Goal: Transaction & Acquisition: Book appointment/travel/reservation

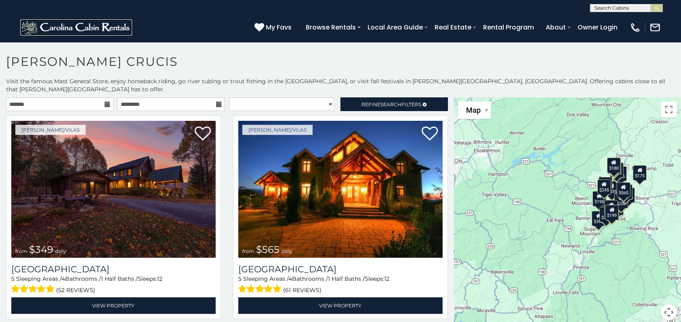
click at [129, 26] on img at bounding box center [76, 27] width 112 height 16
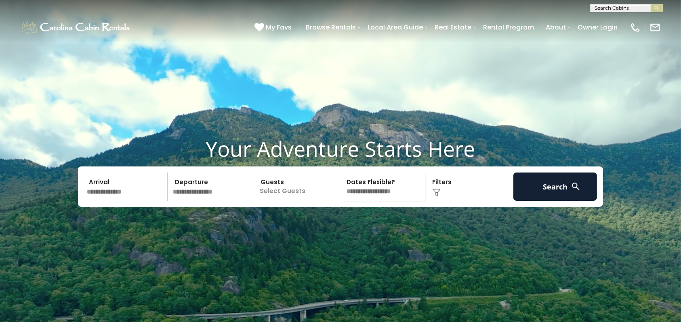
click at [130, 201] on input "text" at bounding box center [126, 186] width 84 height 28
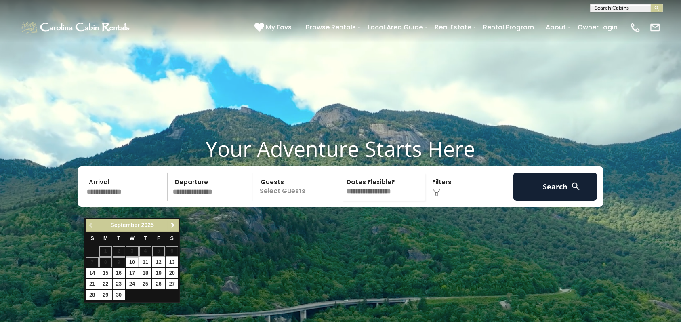
click at [172, 227] on span "Next" at bounding box center [173, 225] width 6 height 6
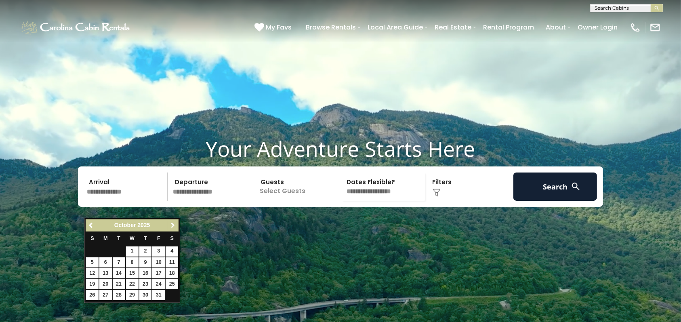
click at [172, 227] on span "Next" at bounding box center [173, 225] width 6 height 6
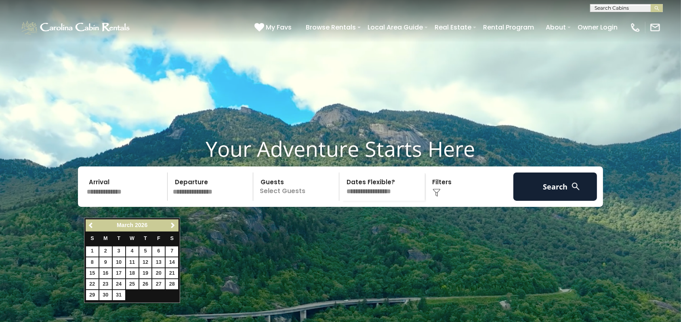
click at [380, 201] on select "**********" at bounding box center [383, 186] width 83 height 28
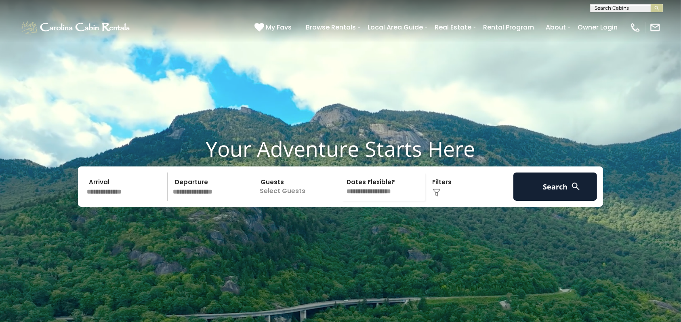
click at [400, 153] on h1 "Your Adventure Starts Here" at bounding box center [340, 148] width 669 height 25
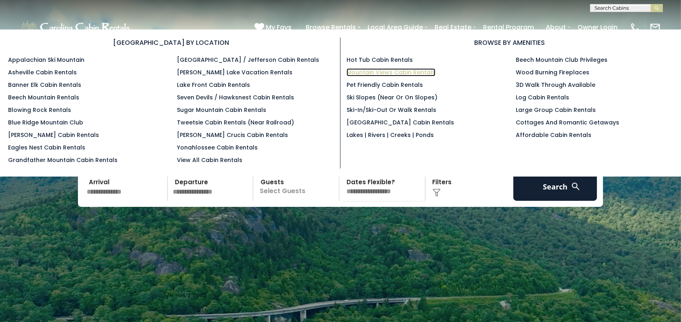
click at [377, 69] on link "Mountain Views Cabin Rentals" at bounding box center [390, 72] width 89 height 8
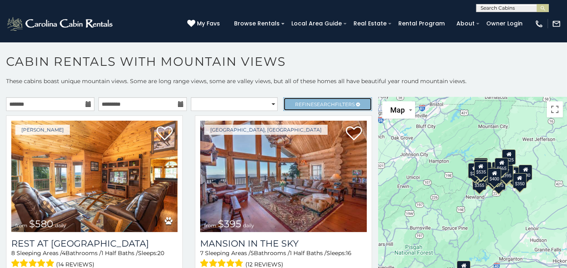
click at [314, 106] on span "Search" at bounding box center [324, 104] width 21 height 6
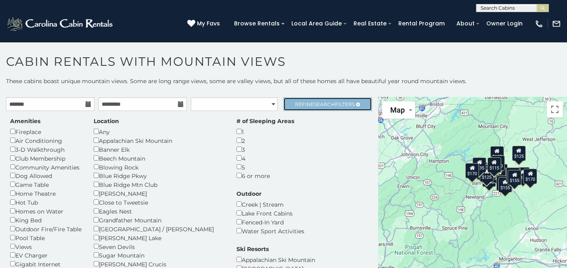
click at [319, 105] on span "Search" at bounding box center [324, 104] width 21 height 6
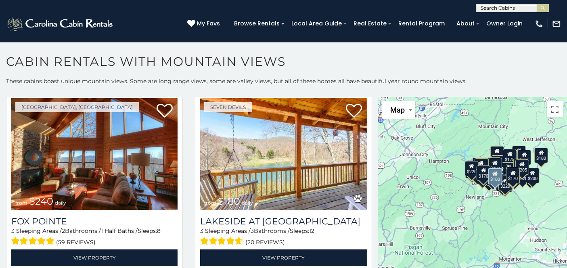
scroll to position [210, 0]
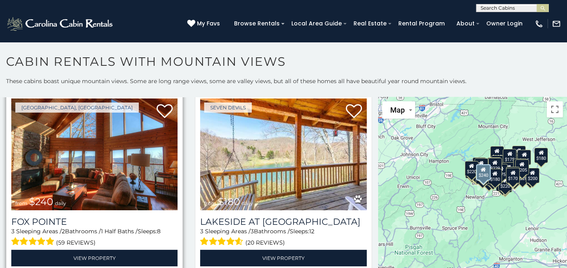
click at [69, 159] on img at bounding box center [94, 153] width 166 height 111
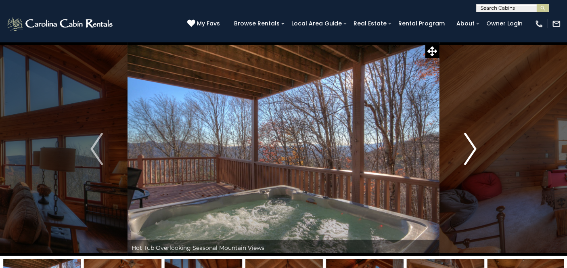
click at [471, 138] on img "Next" at bounding box center [470, 149] width 12 height 32
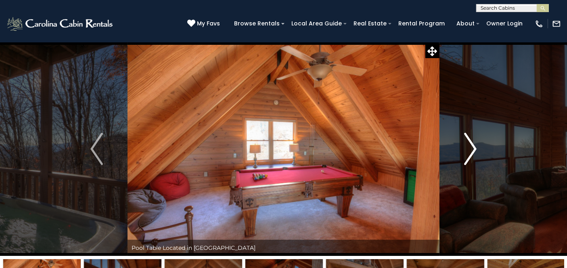
click at [468, 147] on img "Next" at bounding box center [470, 149] width 12 height 32
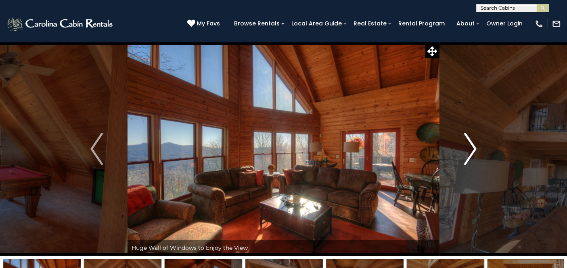
click at [470, 149] on img "Next" at bounding box center [470, 149] width 12 height 32
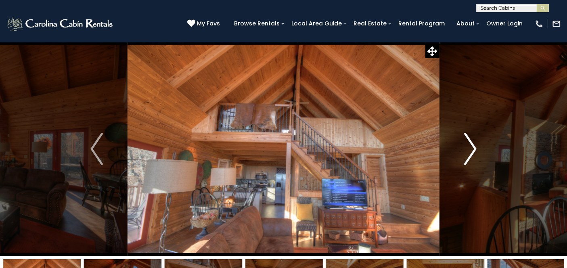
click at [470, 150] on img "Next" at bounding box center [470, 149] width 12 height 32
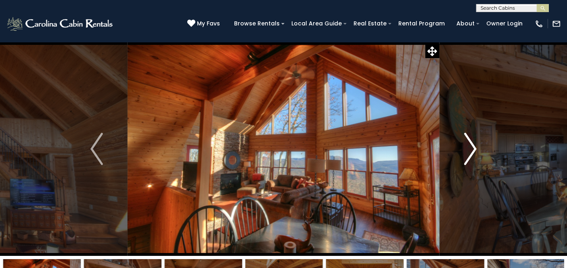
click at [470, 150] on img "Next" at bounding box center [470, 149] width 12 height 32
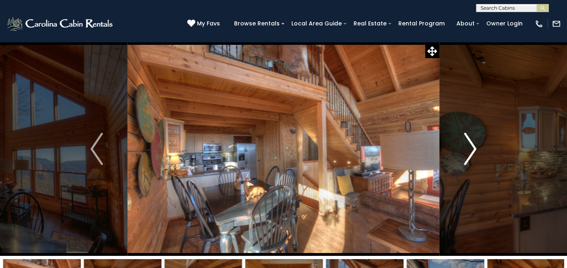
click at [470, 150] on img "Next" at bounding box center [470, 149] width 12 height 32
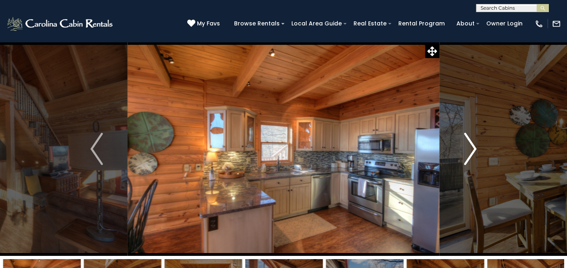
click at [470, 150] on img "Next" at bounding box center [470, 149] width 12 height 32
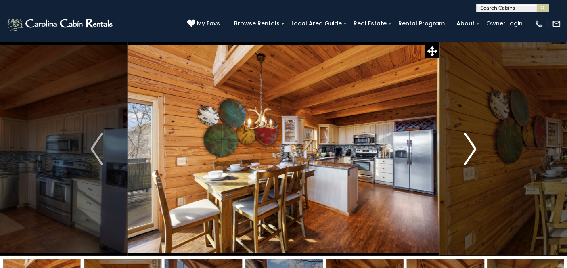
click at [470, 150] on img "Next" at bounding box center [470, 149] width 12 height 32
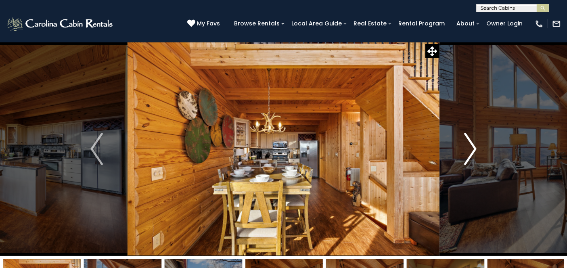
click at [470, 150] on img "Next" at bounding box center [470, 149] width 12 height 32
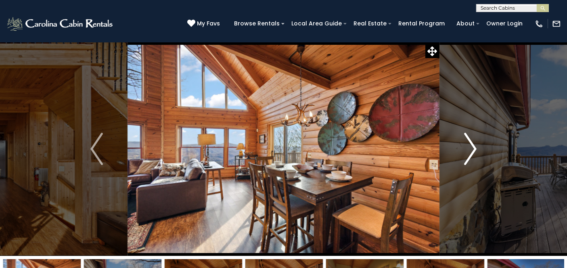
click at [470, 150] on img "Next" at bounding box center [470, 149] width 12 height 32
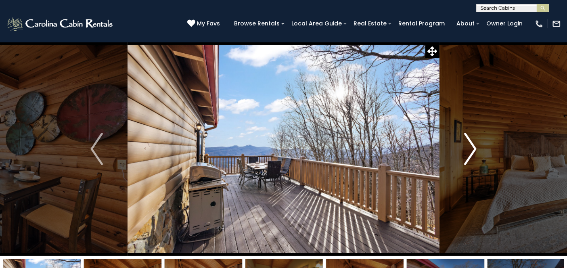
click at [470, 150] on img "Next" at bounding box center [470, 149] width 12 height 32
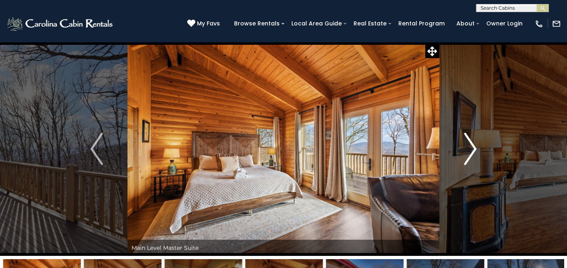
click at [470, 150] on img "Next" at bounding box center [470, 149] width 12 height 32
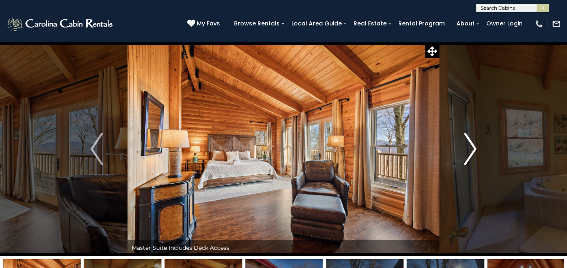
click at [470, 150] on img "Next" at bounding box center [470, 149] width 12 height 32
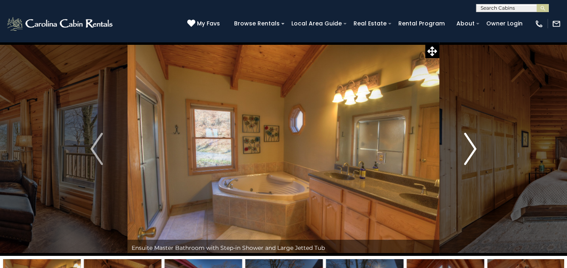
click at [470, 150] on img "Next" at bounding box center [470, 149] width 12 height 32
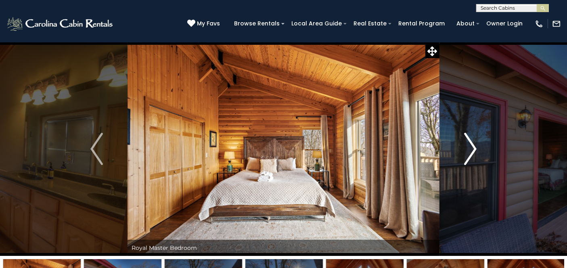
click at [470, 150] on img "Next" at bounding box center [470, 149] width 12 height 32
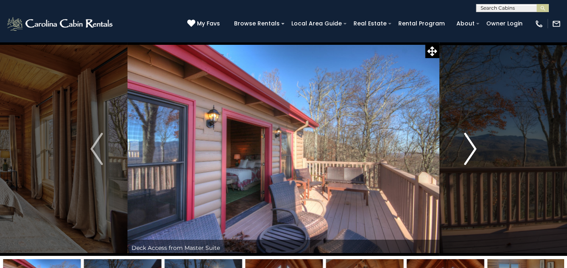
click at [470, 150] on img "Next" at bounding box center [470, 149] width 12 height 32
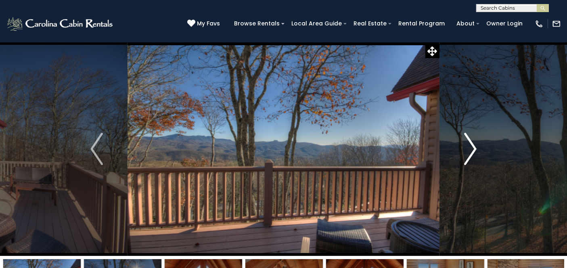
click at [470, 150] on img "Next" at bounding box center [470, 149] width 12 height 32
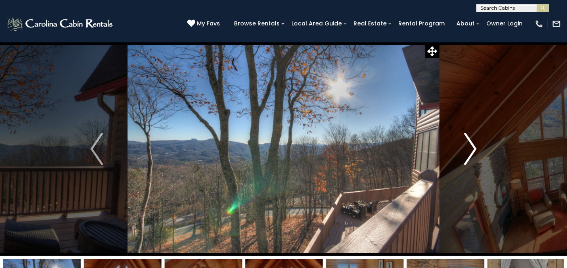
click at [470, 151] on img "Next" at bounding box center [470, 149] width 12 height 32
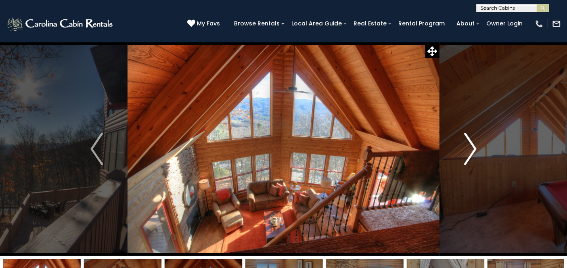
click at [470, 151] on img "Next" at bounding box center [470, 149] width 12 height 32
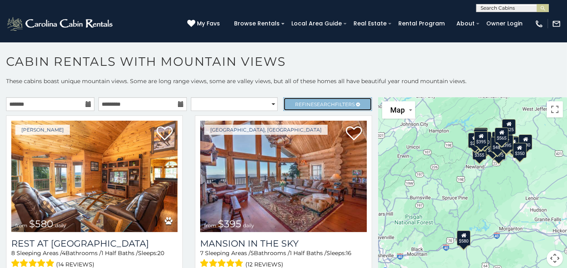
click at [322, 101] on span "Search" at bounding box center [324, 104] width 21 height 6
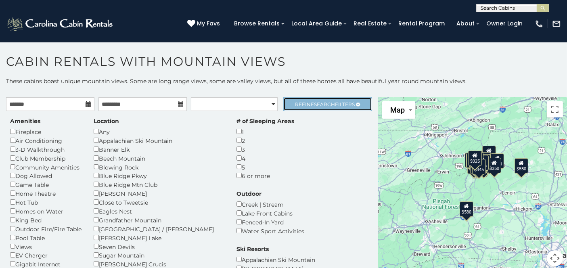
click at [302, 101] on span "Refine Search Filters" at bounding box center [325, 104] width 60 height 6
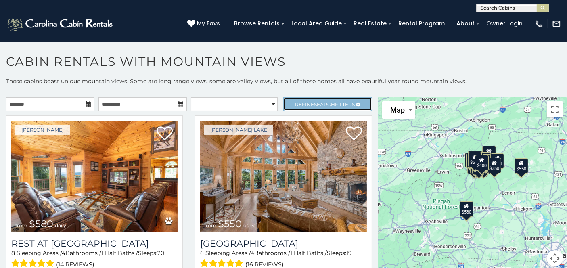
click at [301, 105] on span "Refine Search Filters" at bounding box center [325, 104] width 60 height 6
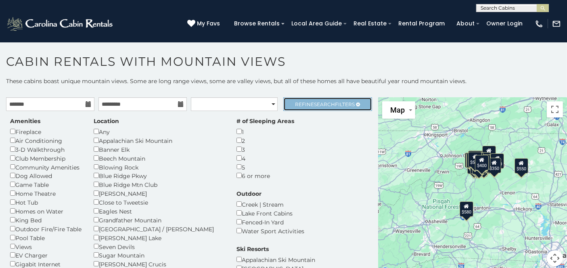
click at [319, 98] on link "Refine Search Filters" at bounding box center [327, 104] width 88 height 14
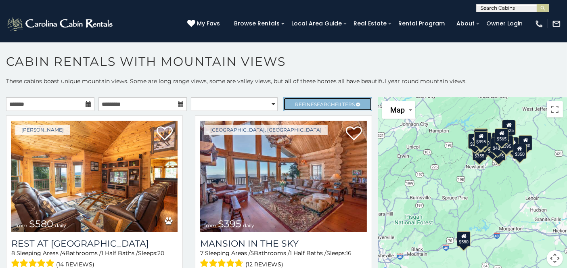
click at [334, 101] on span "Refine Search Filters" at bounding box center [325, 104] width 60 height 6
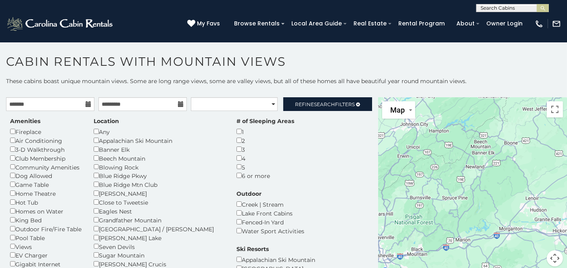
click at [237, 145] on div "3" at bounding box center [266, 149] width 58 height 9
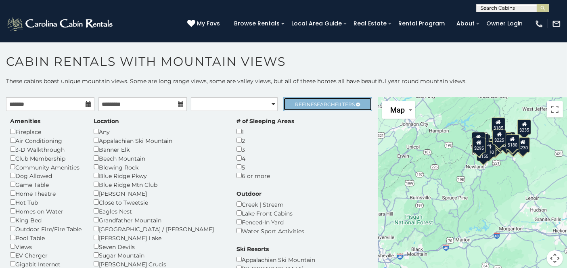
click at [322, 105] on span "Search" at bounding box center [324, 104] width 21 height 6
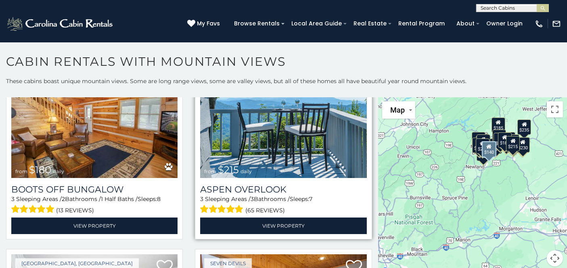
scroll to position [961, 0]
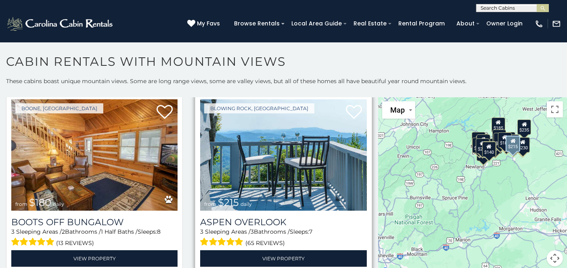
click at [279, 150] on img at bounding box center [283, 154] width 166 height 111
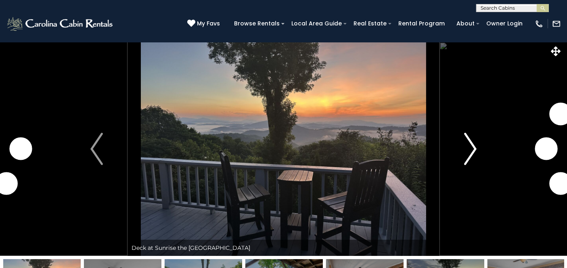
click at [469, 153] on img "Next" at bounding box center [470, 149] width 12 height 32
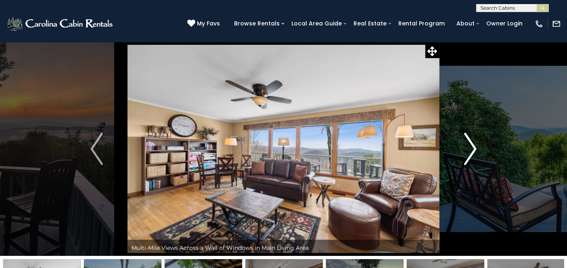
click at [471, 147] on img "Next" at bounding box center [470, 149] width 12 height 32
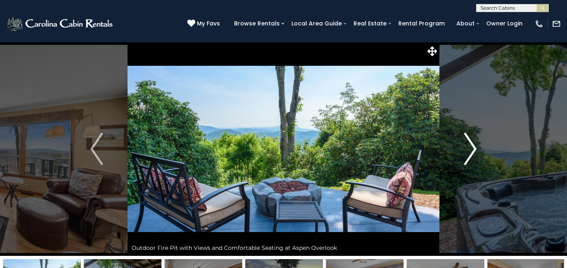
click at [471, 147] on img "Next" at bounding box center [470, 149] width 12 height 32
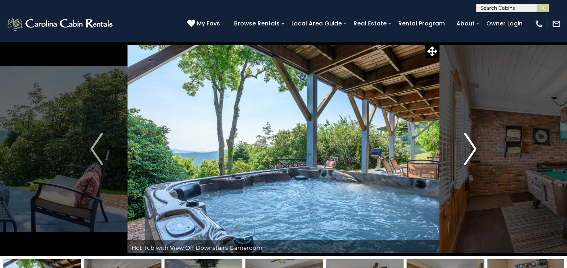
click at [471, 147] on img "Next" at bounding box center [470, 149] width 12 height 32
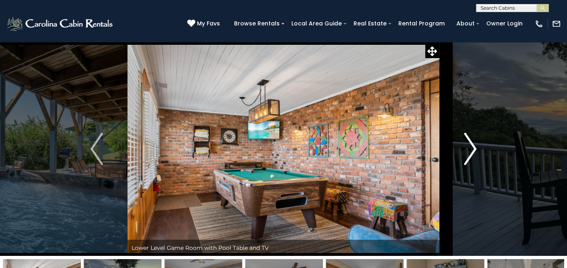
click at [471, 147] on img "Next" at bounding box center [470, 149] width 12 height 32
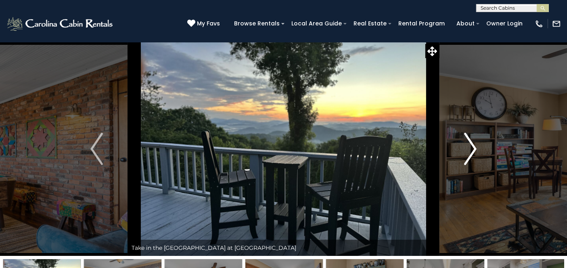
click at [471, 147] on img "Next" at bounding box center [470, 149] width 12 height 32
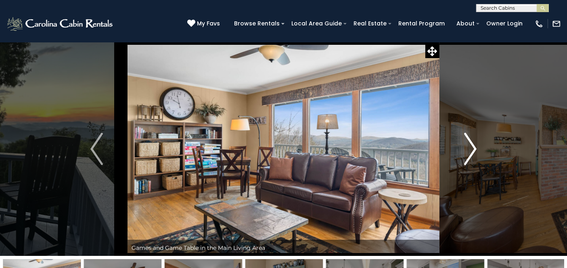
click at [471, 147] on img "Next" at bounding box center [470, 149] width 12 height 32
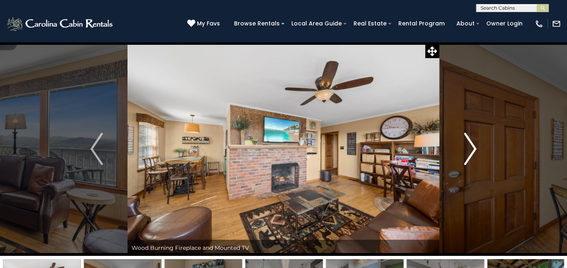
click at [471, 147] on img "Next" at bounding box center [470, 149] width 12 height 32
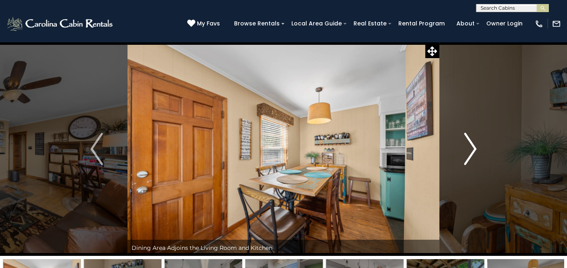
click at [471, 147] on img "Next" at bounding box center [470, 149] width 12 height 32
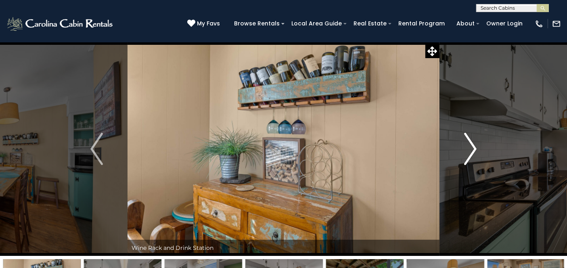
click at [471, 147] on img "Next" at bounding box center [470, 149] width 12 height 32
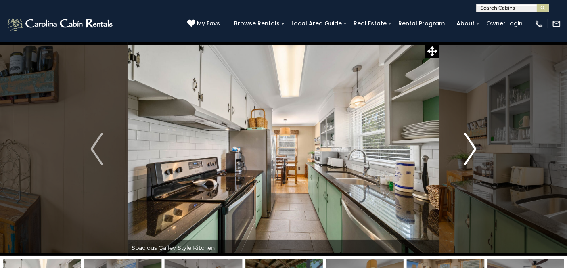
click at [471, 147] on img "Next" at bounding box center [470, 149] width 12 height 32
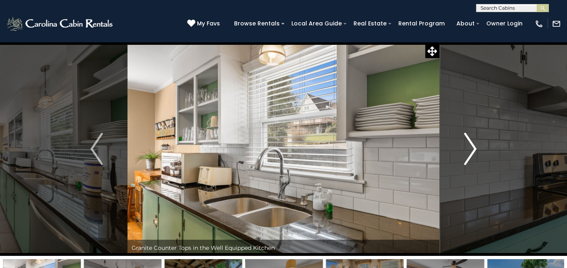
click at [471, 147] on img "Next" at bounding box center [470, 149] width 12 height 32
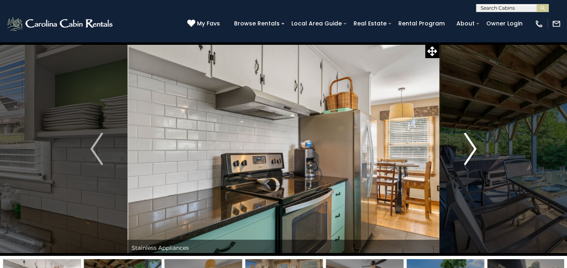
click at [471, 147] on img "Next" at bounding box center [470, 149] width 12 height 32
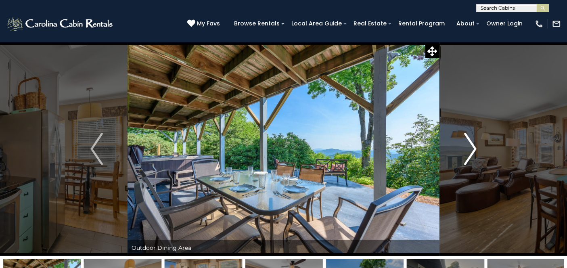
click at [471, 147] on img "Next" at bounding box center [470, 149] width 12 height 32
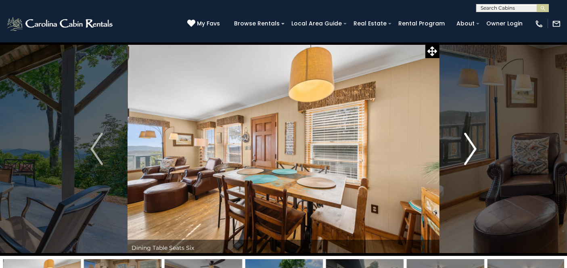
click at [471, 147] on img "Next" at bounding box center [470, 149] width 12 height 32
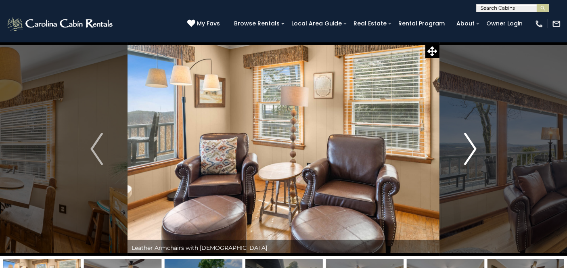
click at [471, 147] on img "Next" at bounding box center [470, 149] width 12 height 32
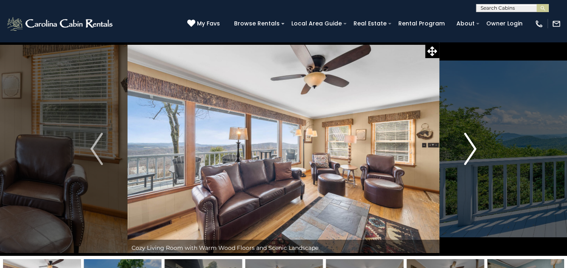
click at [471, 147] on img "Next" at bounding box center [470, 149] width 12 height 32
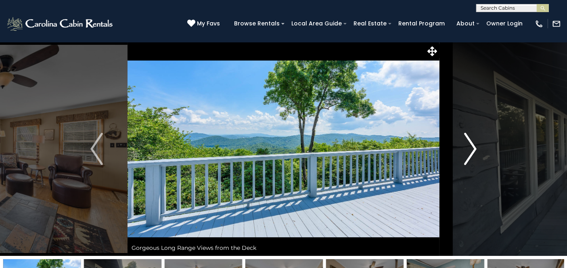
click at [471, 147] on img "Next" at bounding box center [470, 149] width 12 height 32
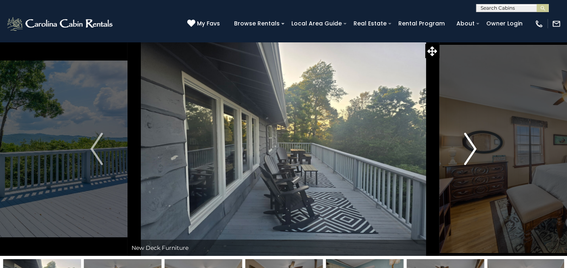
click at [471, 147] on img "Next" at bounding box center [470, 149] width 12 height 32
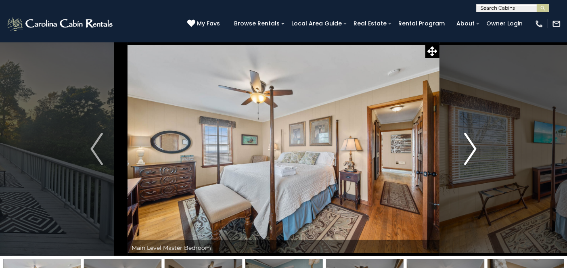
click at [471, 147] on img "Next" at bounding box center [470, 149] width 12 height 32
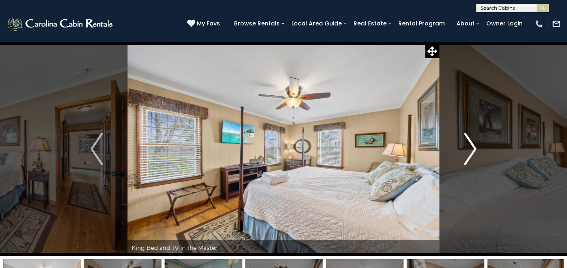
click at [471, 147] on img "Next" at bounding box center [470, 149] width 12 height 32
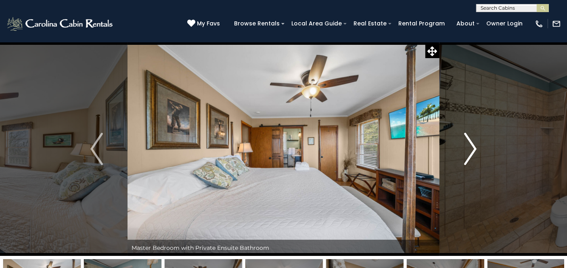
click at [471, 147] on img "Next" at bounding box center [470, 149] width 12 height 32
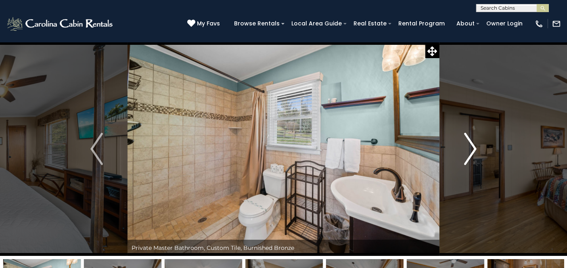
click at [471, 147] on img "Next" at bounding box center [470, 149] width 12 height 32
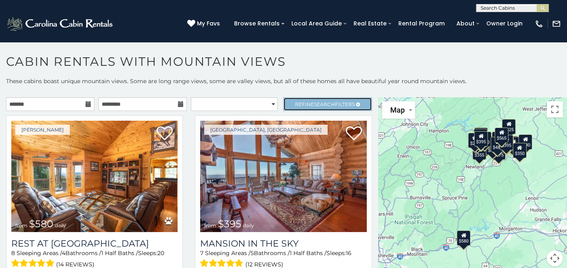
click at [324, 103] on span "Search" at bounding box center [324, 104] width 21 height 6
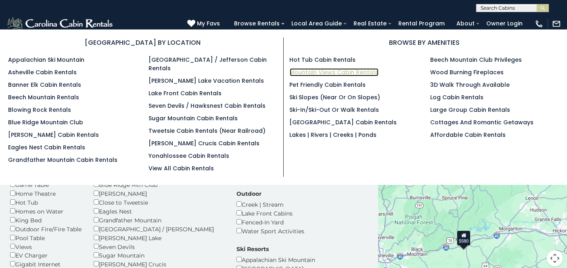
click at [310, 69] on link "Mountain Views Cabin Rentals" at bounding box center [334, 72] width 89 height 8
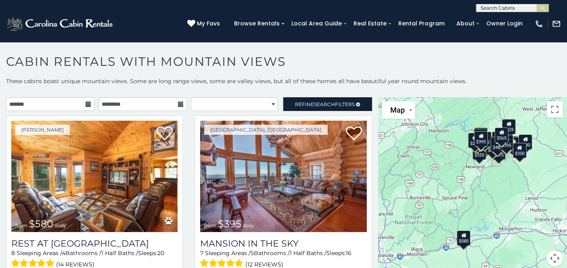
click at [335, 94] on div "**********" at bounding box center [283, 176] width 567 height 199
click at [330, 101] on span "Refine Search Filters" at bounding box center [325, 104] width 60 height 6
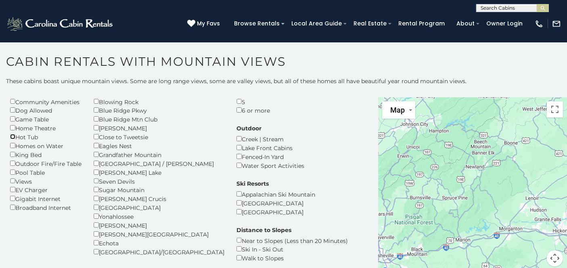
scroll to position [75, 0]
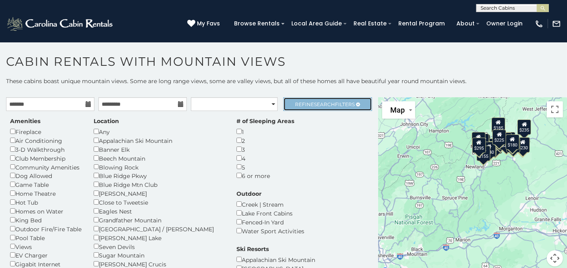
click at [317, 102] on span "Search" at bounding box center [324, 104] width 21 height 6
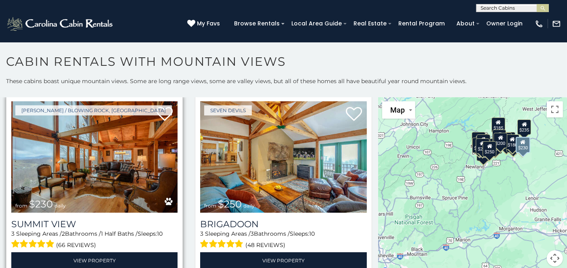
scroll to position [722, 0]
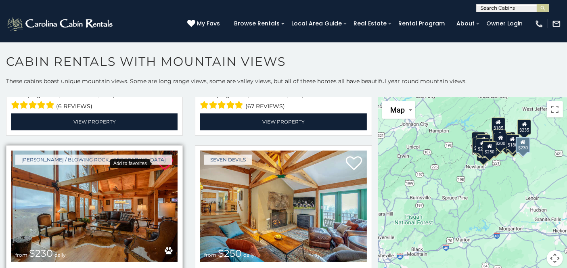
click at [166, 155] on icon at bounding box center [165, 163] width 16 height 16
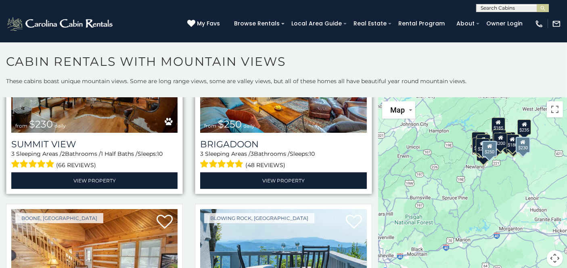
scroll to position [928, 0]
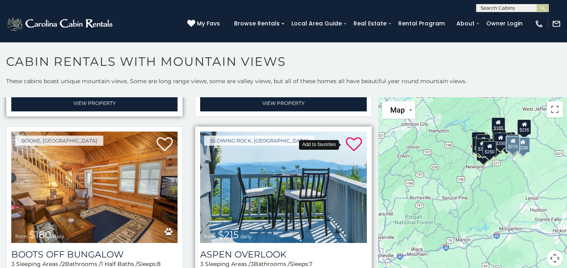
click at [352, 136] on icon at bounding box center [354, 144] width 16 height 16
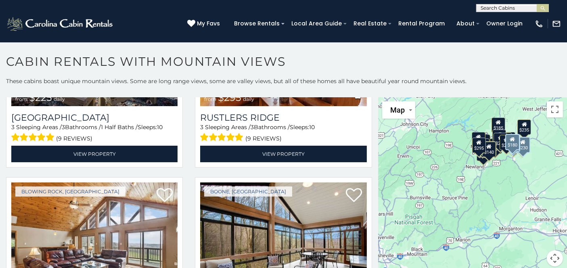
scroll to position [1876, 0]
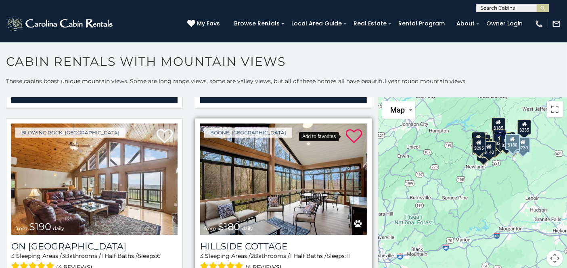
click at [346, 128] on icon at bounding box center [354, 136] width 16 height 16
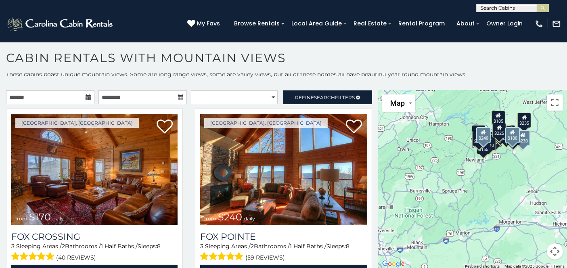
scroll to position [0, 0]
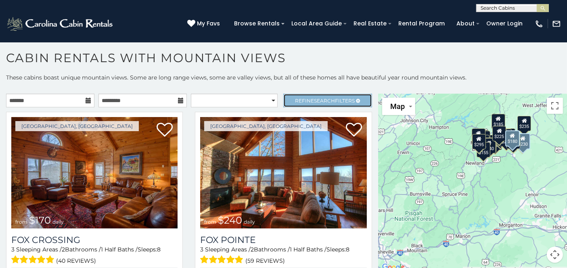
click at [324, 96] on link "Refine Search Filters" at bounding box center [327, 101] width 88 height 14
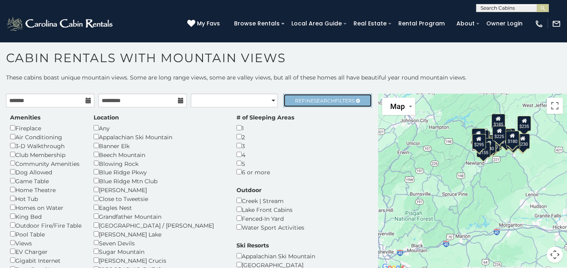
click at [340, 101] on span "Refine Search Filters" at bounding box center [325, 101] width 60 height 6
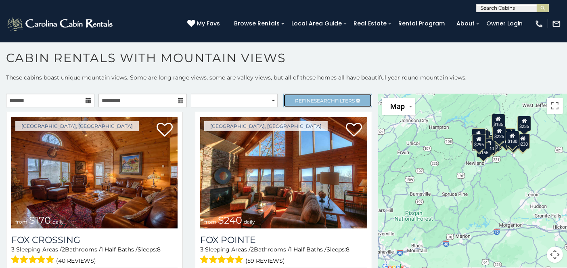
click at [340, 101] on span "Refine Search Filters" at bounding box center [325, 101] width 60 height 6
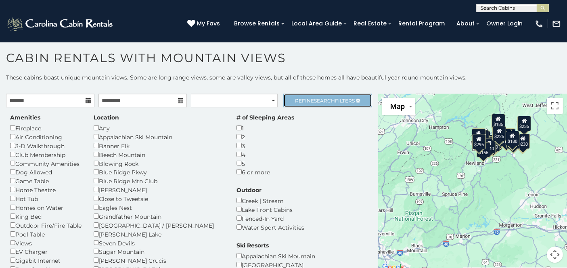
click at [324, 98] on span "Search" at bounding box center [324, 101] width 21 height 6
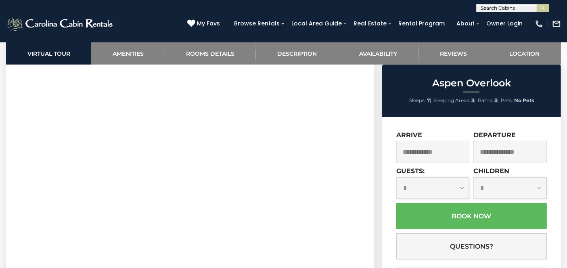
scroll to position [367, 0]
click at [455, 149] on input "text" at bounding box center [432, 152] width 73 height 22
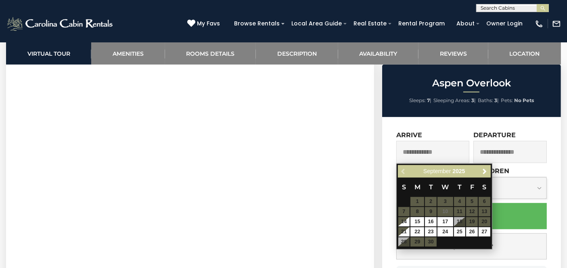
click at [479, 172] on div "Previous Next [DATE]" at bounding box center [444, 171] width 93 height 13
drag, startPoint x: 479, startPoint y: 172, endPoint x: 484, endPoint y: 171, distance: 5.4
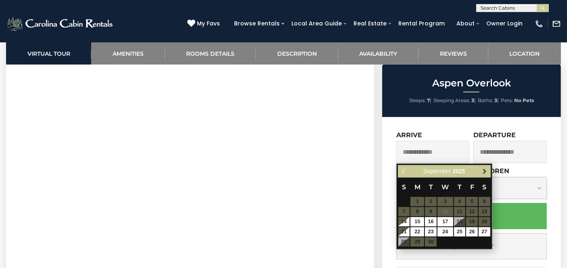
click at [484, 171] on div "Previous Next [DATE]" at bounding box center [444, 171] width 93 height 13
click at [484, 171] on span "Next" at bounding box center [485, 171] width 6 height 6
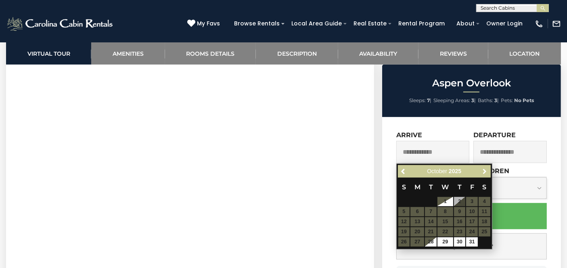
click at [484, 171] on span "Next" at bounding box center [485, 171] width 6 height 6
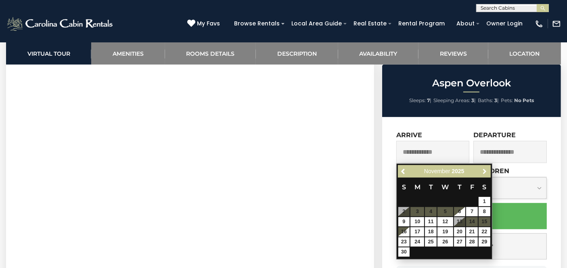
click at [484, 171] on span "Next" at bounding box center [485, 171] width 6 height 6
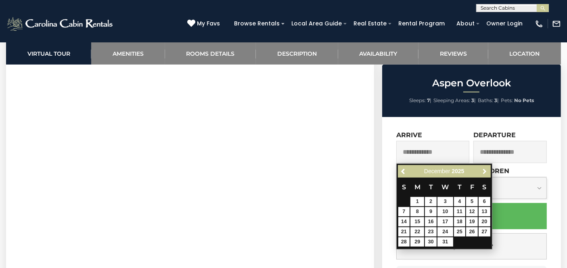
click at [484, 171] on span "Next" at bounding box center [485, 171] width 6 height 6
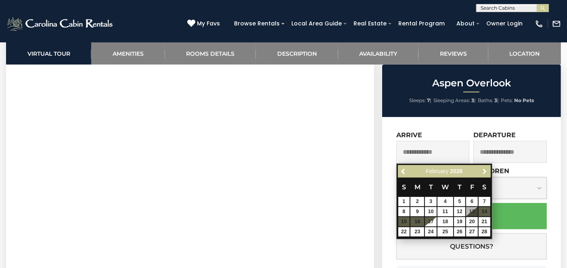
click at [484, 171] on span "Next" at bounding box center [485, 171] width 6 height 6
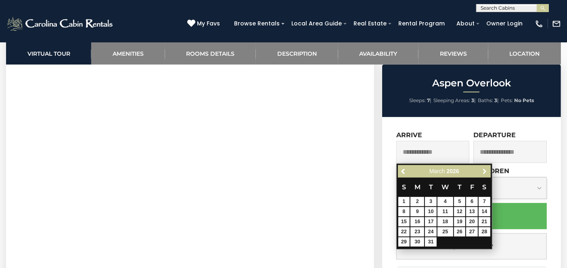
click at [484, 171] on span "Next" at bounding box center [485, 171] width 6 height 6
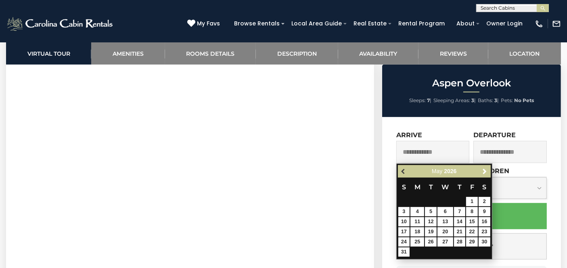
click at [404, 170] on span "Previous" at bounding box center [403, 171] width 6 height 6
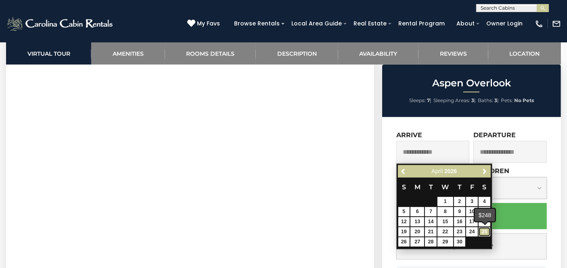
click at [484, 232] on link "25" at bounding box center [485, 231] width 12 height 9
type input "**********"
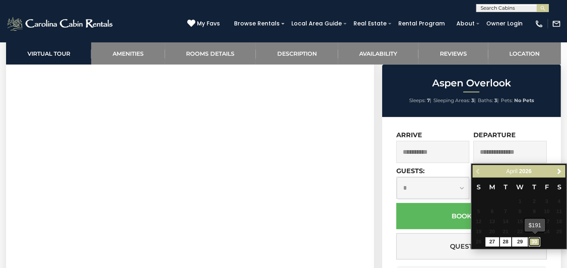
click at [534, 241] on link "30" at bounding box center [535, 241] width 12 height 9
type input "**********"
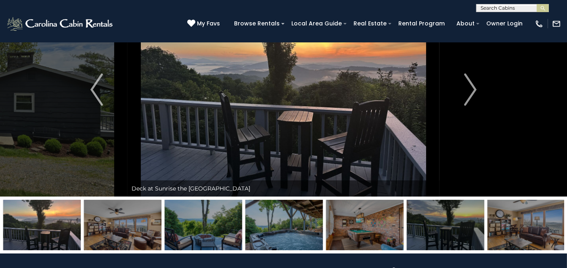
scroll to position [0, 0]
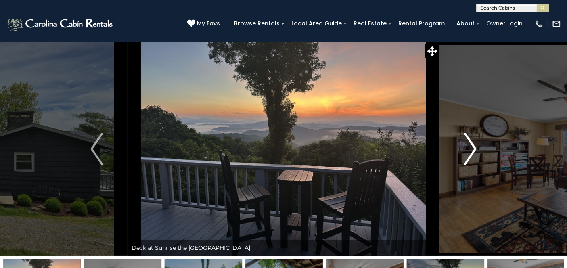
click at [469, 139] on img "Next" at bounding box center [470, 149] width 12 height 32
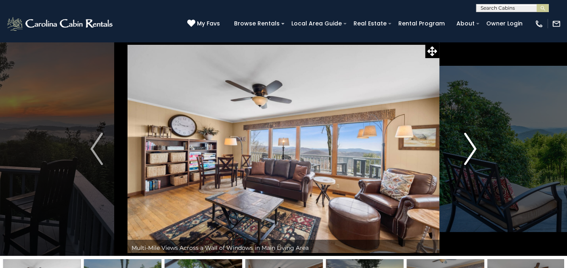
click at [469, 139] on img "Next" at bounding box center [470, 149] width 12 height 32
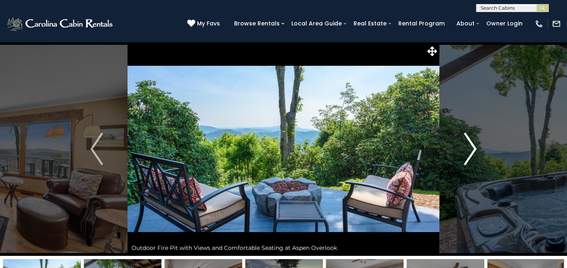
click at [469, 139] on img "Next" at bounding box center [470, 149] width 12 height 32
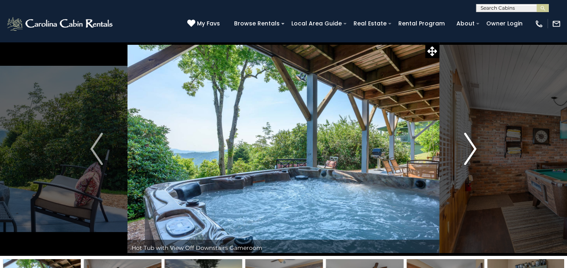
click at [469, 139] on img "Next" at bounding box center [470, 149] width 12 height 32
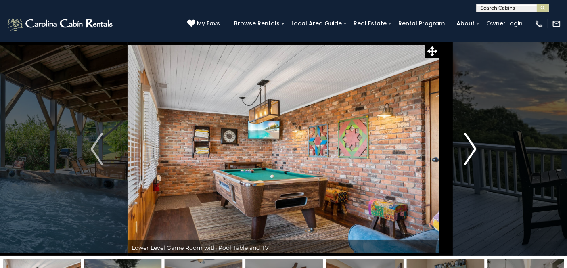
click at [469, 139] on img "Next" at bounding box center [470, 149] width 12 height 32
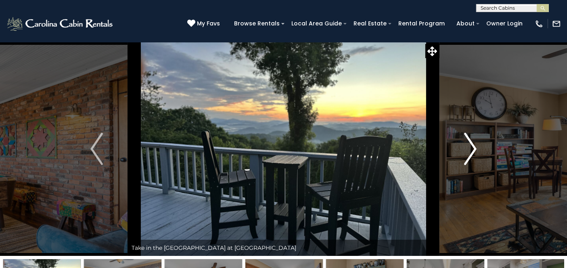
click at [469, 139] on img "Next" at bounding box center [470, 149] width 12 height 32
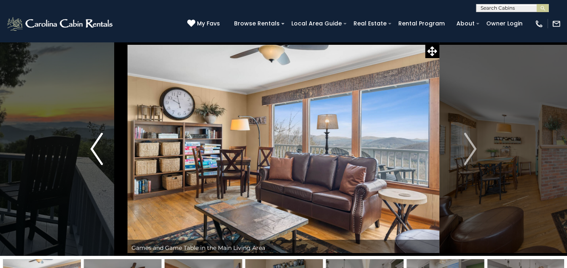
click at [105, 136] on button "Previous" at bounding box center [97, 149] width 62 height 214
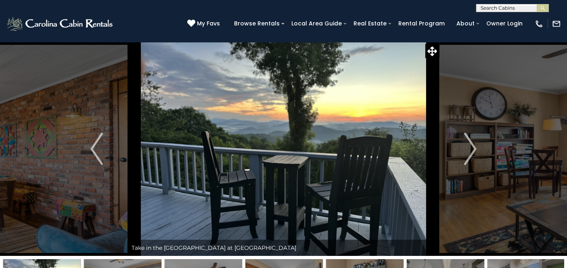
click at [242, 173] on img at bounding box center [284, 149] width 312 height 214
click at [430, 49] on icon at bounding box center [433, 51] width 10 height 10
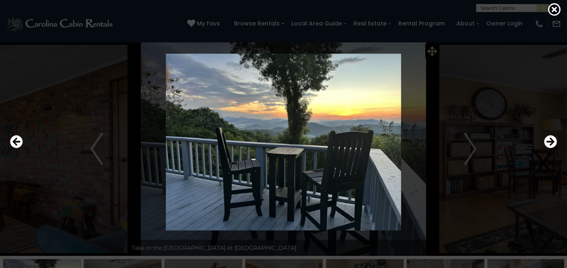
click at [430, 49] on div at bounding box center [283, 141] width 555 height 241
click at [474, 147] on img at bounding box center [283, 142] width 471 height 177
click at [469, 160] on img at bounding box center [283, 142] width 471 height 177
click at [371, 108] on img at bounding box center [283, 142] width 471 height 177
click at [552, 10] on icon at bounding box center [554, 9] width 13 height 13
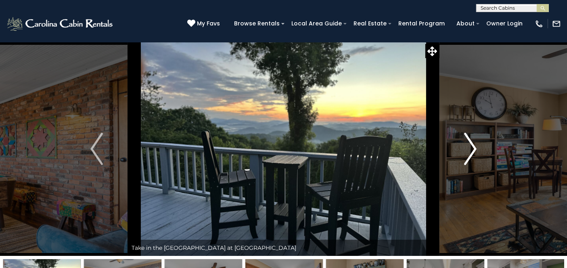
click at [465, 152] on img "Next" at bounding box center [470, 149] width 12 height 32
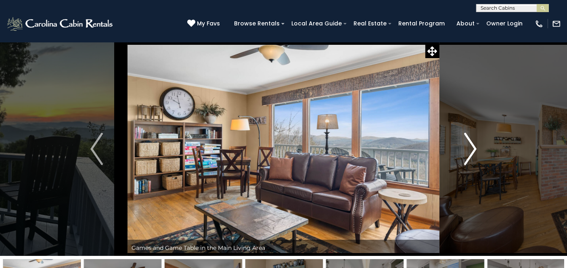
click at [465, 152] on img "Next" at bounding box center [470, 149] width 12 height 32
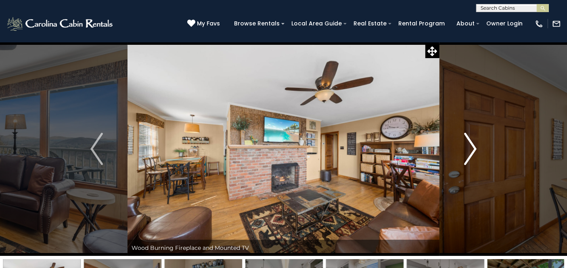
click at [465, 152] on img "Next" at bounding box center [470, 149] width 12 height 32
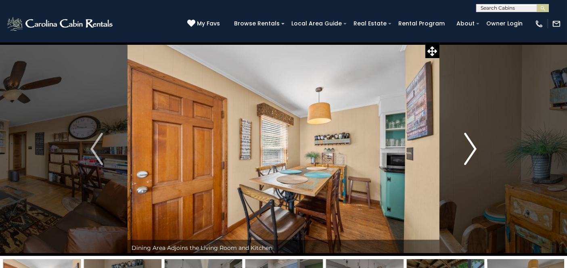
click at [465, 152] on img "Next" at bounding box center [470, 149] width 12 height 32
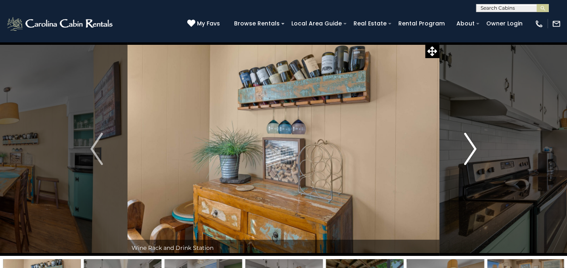
click at [465, 152] on img "Next" at bounding box center [470, 149] width 12 height 32
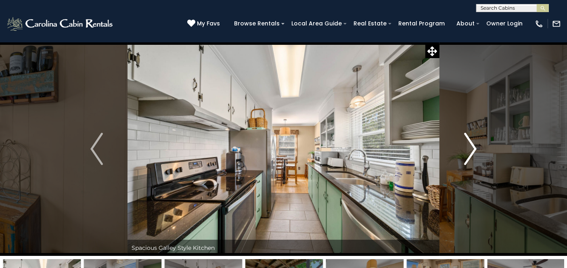
click at [465, 152] on img "Next" at bounding box center [470, 149] width 12 height 32
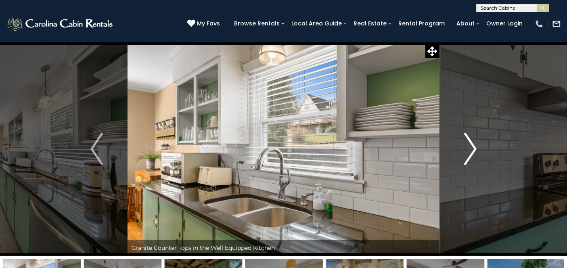
click at [465, 152] on img "Next" at bounding box center [470, 149] width 12 height 32
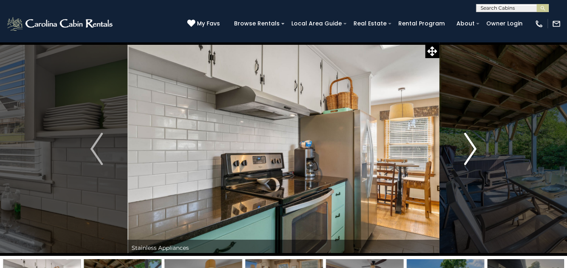
click at [465, 152] on img "Next" at bounding box center [470, 149] width 12 height 32
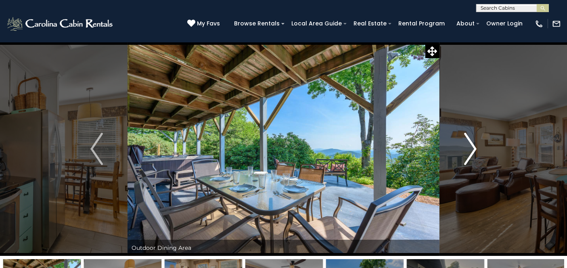
click at [465, 152] on img "Next" at bounding box center [470, 149] width 12 height 32
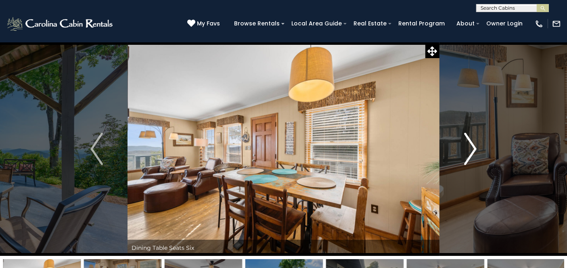
click at [465, 152] on img "Next" at bounding box center [470, 149] width 12 height 32
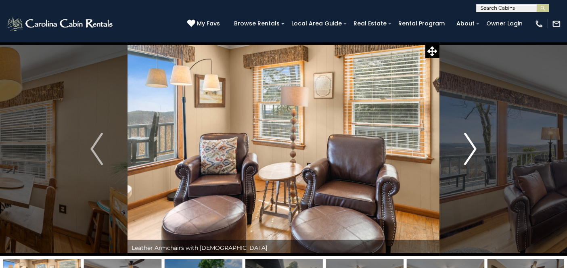
click at [465, 152] on img "Next" at bounding box center [470, 149] width 12 height 32
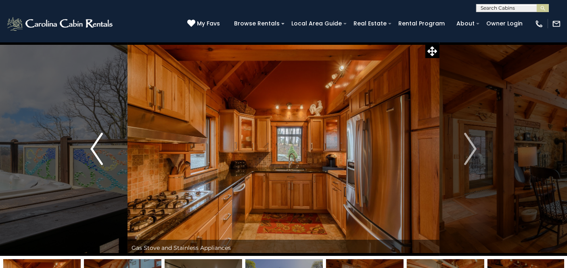
click at [101, 143] on img "Previous" at bounding box center [96, 149] width 12 height 32
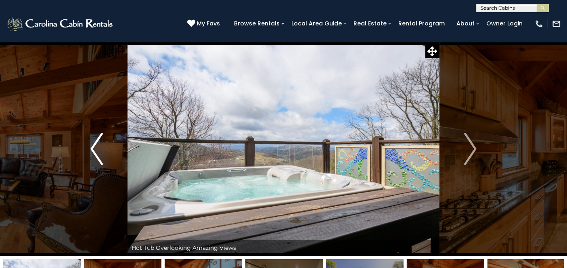
click at [101, 143] on img "Previous" at bounding box center [96, 149] width 12 height 32
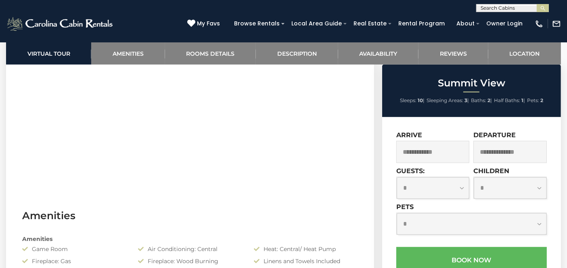
scroll to position [458, 0]
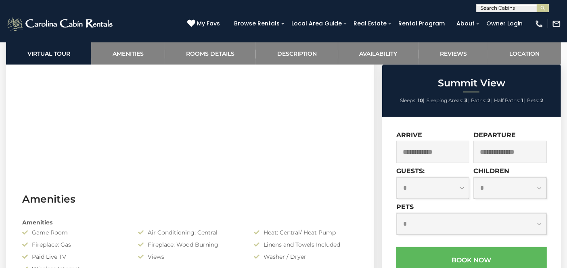
click at [434, 141] on input "text" at bounding box center [432, 152] width 73 height 22
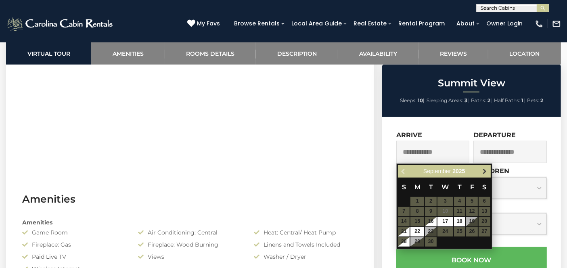
click at [486, 166] on link "Next" at bounding box center [485, 171] width 10 height 10
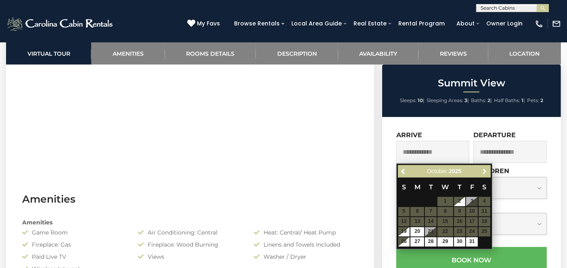
click at [486, 166] on link "Next" at bounding box center [485, 171] width 10 height 10
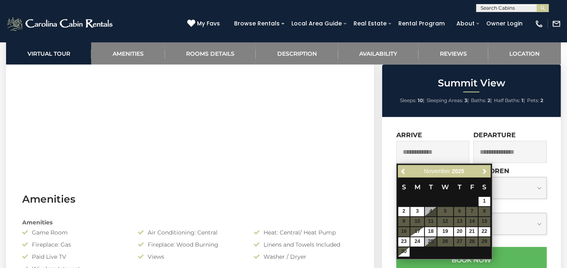
click at [486, 166] on link "Next" at bounding box center [485, 171] width 10 height 10
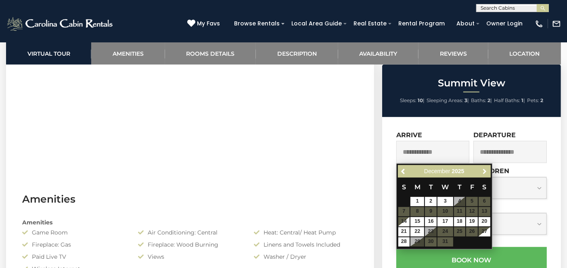
click at [486, 166] on link "Next" at bounding box center [485, 171] width 10 height 10
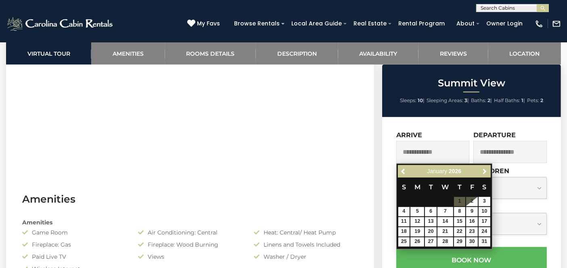
click at [486, 166] on link "Next" at bounding box center [485, 171] width 10 height 10
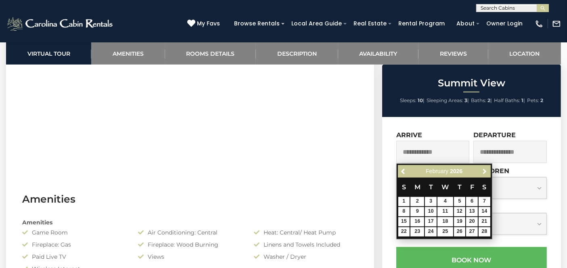
click at [486, 166] on link "Next" at bounding box center [485, 171] width 10 height 10
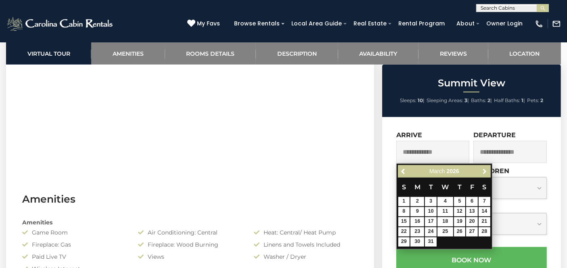
click at [486, 166] on link "Next" at bounding box center [485, 171] width 10 height 10
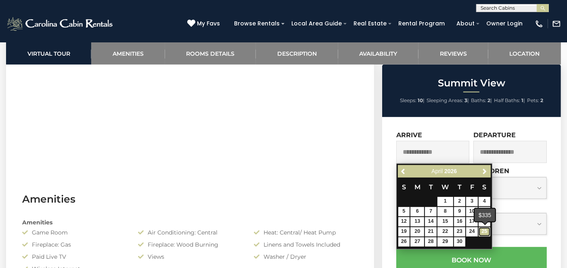
click at [482, 231] on link "25" at bounding box center [485, 231] width 12 height 9
type input "**********"
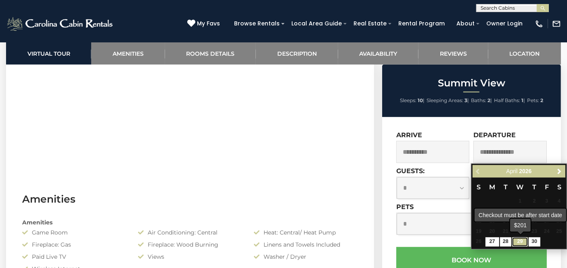
click at [521, 243] on link "29" at bounding box center [519, 241] width 15 height 9
type input "**********"
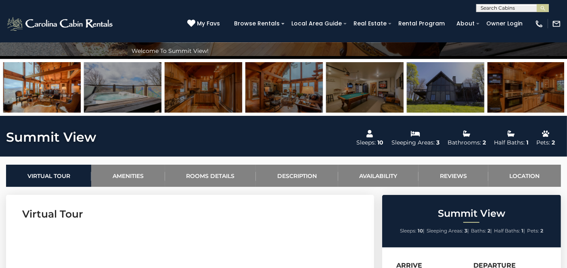
scroll to position [196, 0]
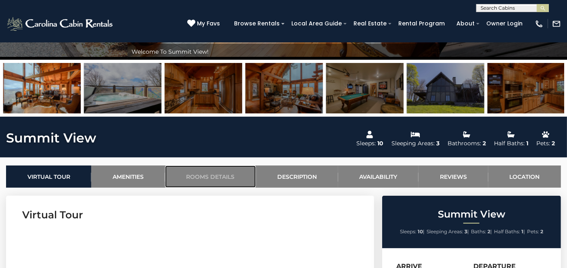
click at [241, 183] on link "Rooms Details" at bounding box center [210, 177] width 91 height 22
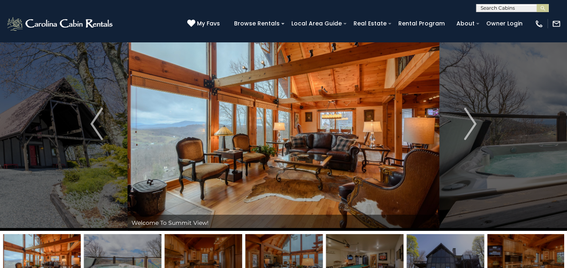
scroll to position [0, 0]
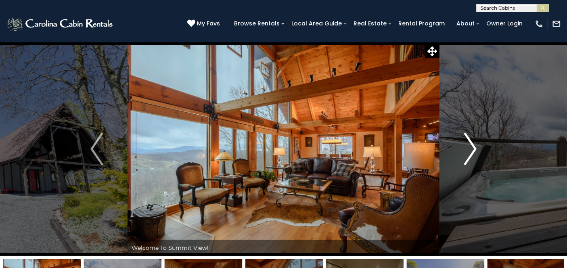
click at [482, 157] on button "Next" at bounding box center [471, 149] width 62 height 214
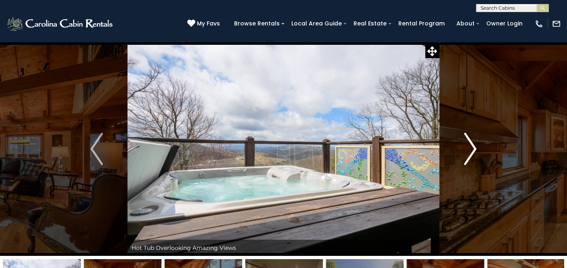
click at [482, 157] on button "Next" at bounding box center [471, 149] width 62 height 214
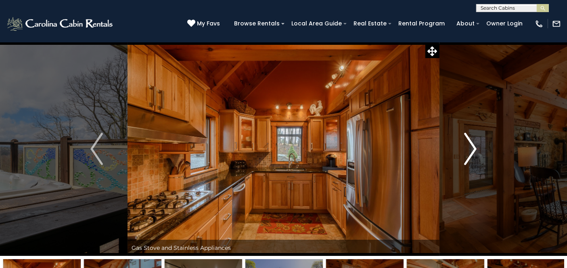
click at [482, 157] on button "Next" at bounding box center [471, 149] width 62 height 214
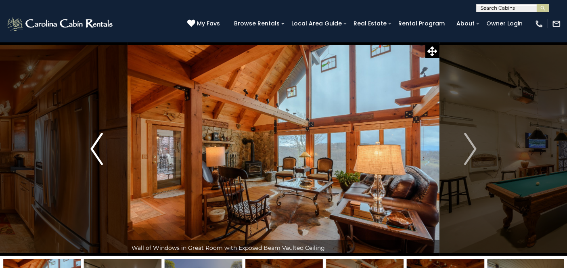
click at [96, 143] on img "Previous" at bounding box center [96, 149] width 12 height 32
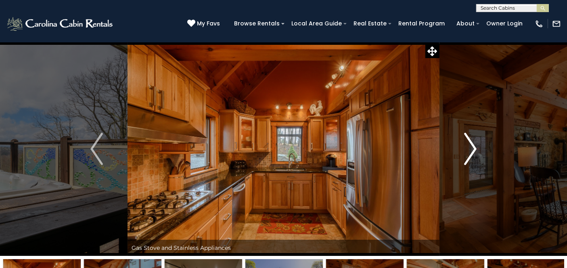
click at [473, 158] on img "Next" at bounding box center [470, 149] width 12 height 32
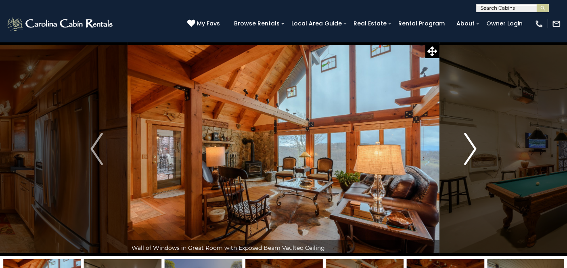
click at [473, 158] on img "Next" at bounding box center [470, 149] width 12 height 32
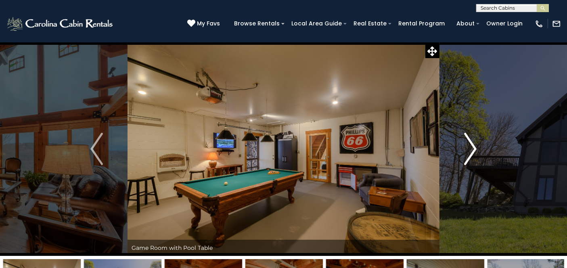
click at [473, 158] on img "Next" at bounding box center [470, 149] width 12 height 32
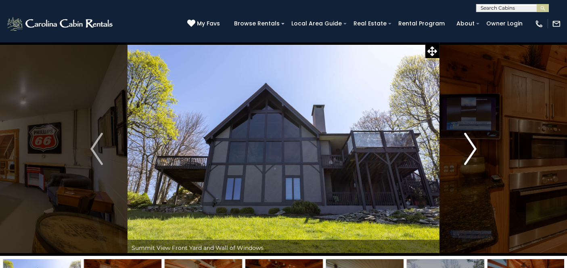
click at [473, 158] on img "Next" at bounding box center [470, 149] width 12 height 32
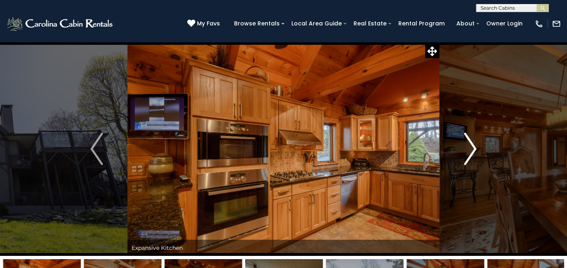
click at [473, 158] on img "Next" at bounding box center [470, 149] width 12 height 32
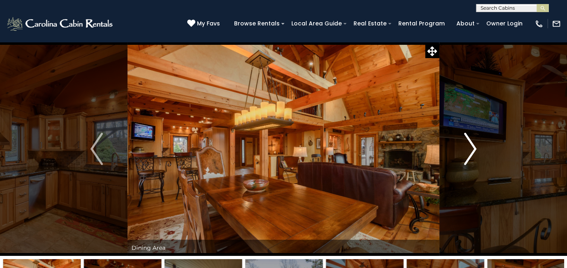
click at [473, 158] on img "Next" at bounding box center [470, 149] width 12 height 32
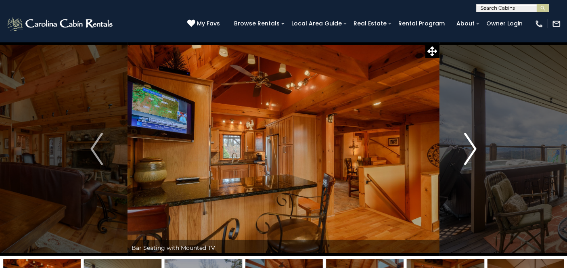
click at [473, 158] on img "Next" at bounding box center [470, 149] width 12 height 32
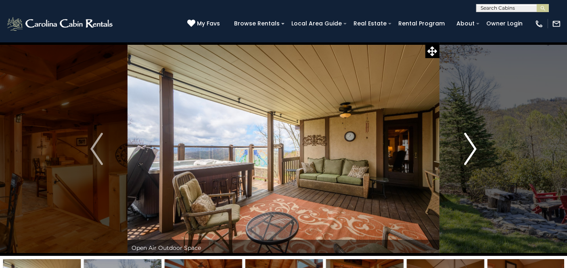
click at [473, 158] on img "Next" at bounding box center [470, 149] width 12 height 32
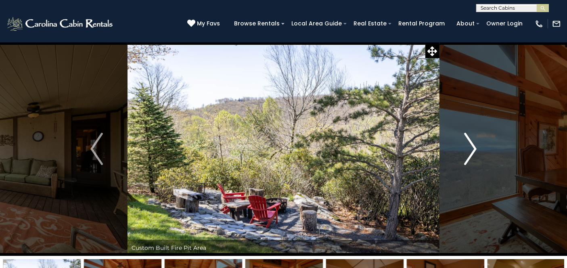
click at [473, 158] on img "Next" at bounding box center [470, 149] width 12 height 32
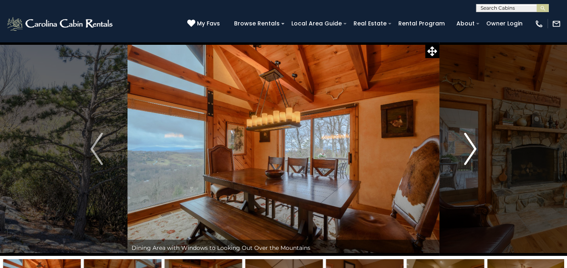
click at [473, 158] on img "Next" at bounding box center [470, 149] width 12 height 32
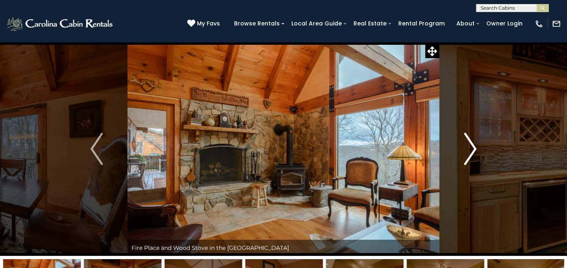
click at [473, 158] on img "Next" at bounding box center [470, 149] width 12 height 32
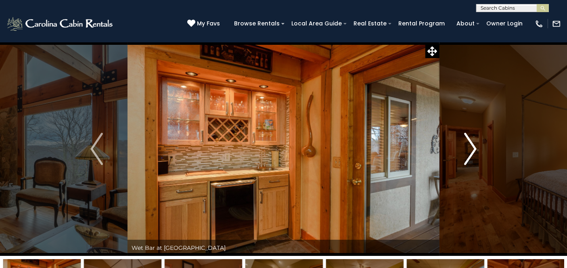
click at [473, 158] on img "Next" at bounding box center [470, 149] width 12 height 32
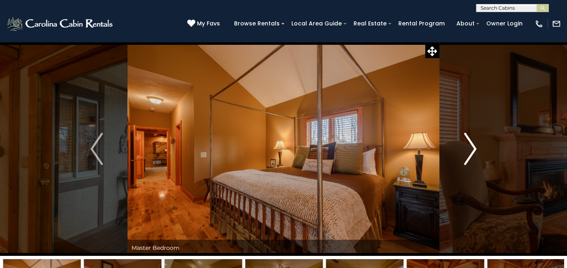
click at [473, 158] on img "Next" at bounding box center [470, 149] width 12 height 32
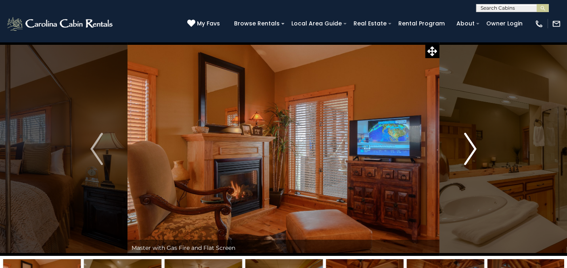
click at [473, 158] on img "Next" at bounding box center [470, 149] width 12 height 32
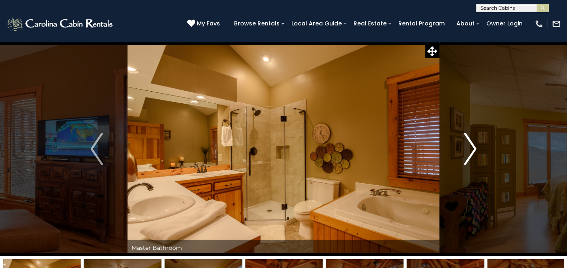
click at [473, 158] on img "Next" at bounding box center [470, 149] width 12 height 32
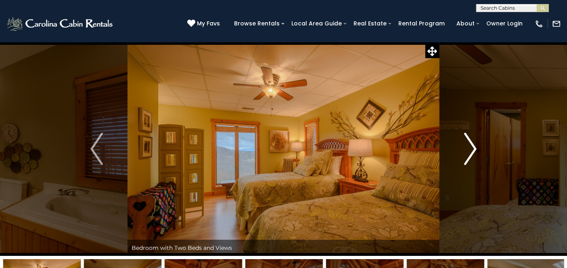
click at [474, 158] on img "Next" at bounding box center [470, 149] width 12 height 32
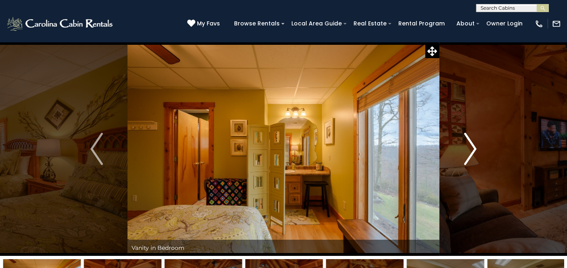
click at [474, 158] on img "Next" at bounding box center [470, 149] width 12 height 32
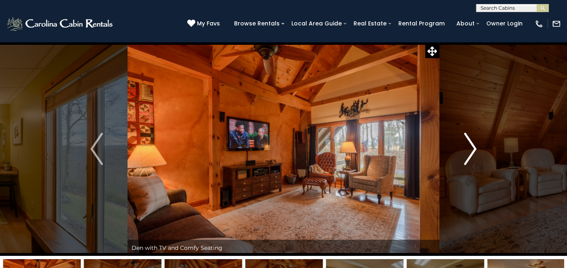
click at [474, 158] on img "Next" at bounding box center [470, 149] width 12 height 32
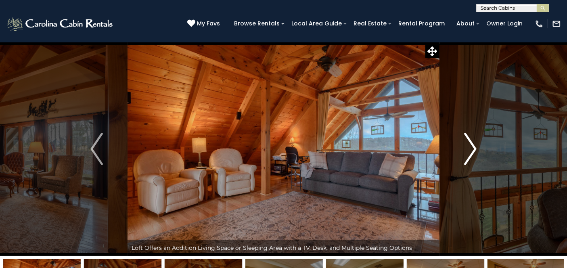
click at [474, 158] on img "Next" at bounding box center [470, 149] width 12 height 32
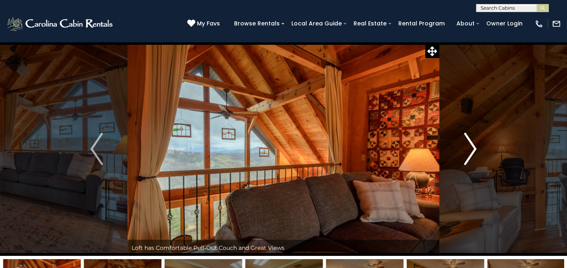
click at [474, 158] on img "Next" at bounding box center [470, 149] width 12 height 32
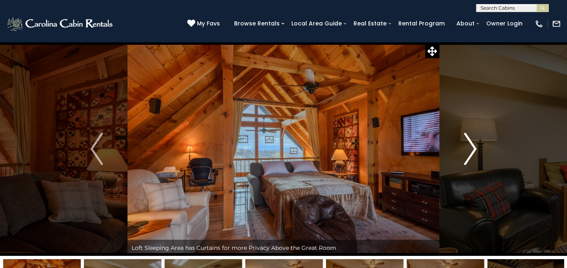
click at [474, 158] on img "Next" at bounding box center [470, 149] width 12 height 32
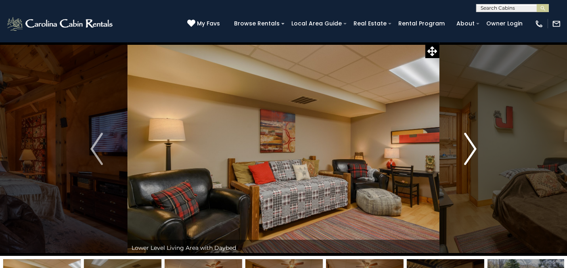
click at [474, 158] on img "Next" at bounding box center [470, 149] width 12 height 32
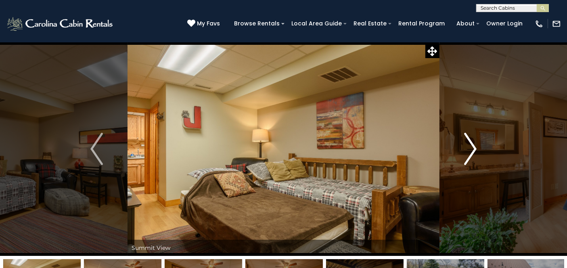
click at [474, 158] on img "Next" at bounding box center [470, 149] width 12 height 32
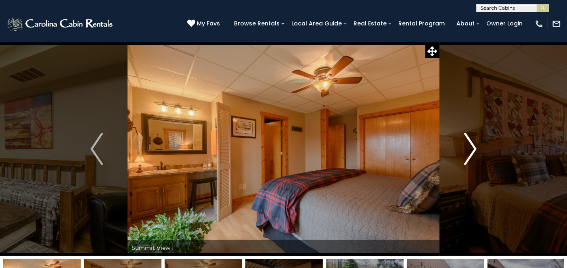
click at [474, 158] on img "Next" at bounding box center [470, 149] width 12 height 32
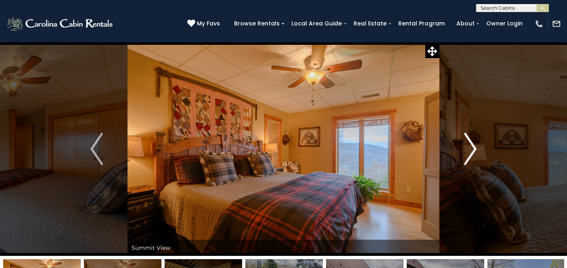
click at [474, 160] on img "Next" at bounding box center [470, 149] width 12 height 32
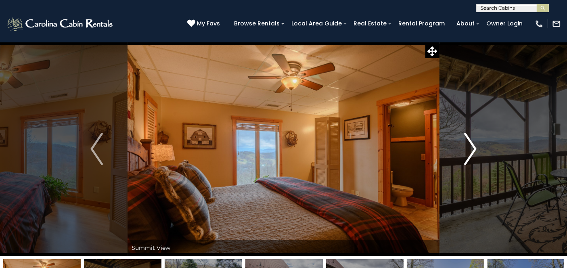
click at [474, 160] on img "Next" at bounding box center [470, 149] width 12 height 32
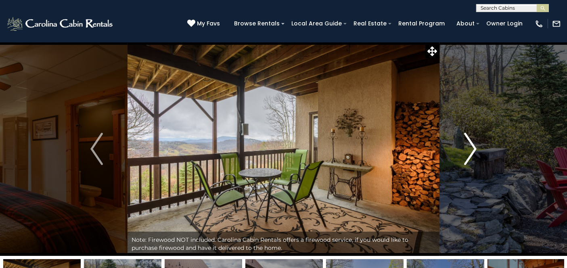
click at [474, 160] on img "Next" at bounding box center [470, 149] width 12 height 32
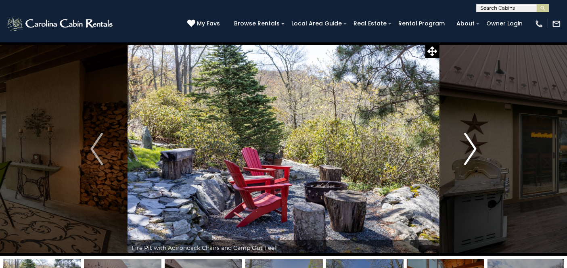
click at [474, 160] on img "Next" at bounding box center [470, 149] width 12 height 32
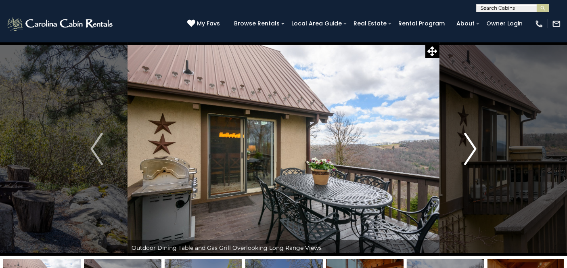
click at [474, 160] on img "Next" at bounding box center [470, 149] width 12 height 32
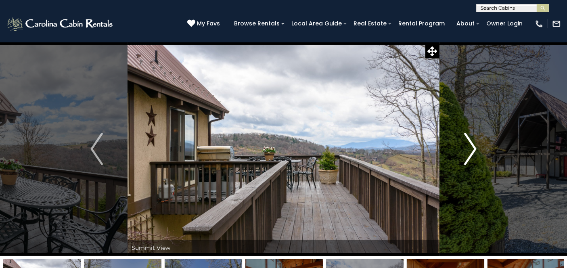
click at [474, 160] on img "Next" at bounding box center [470, 149] width 12 height 32
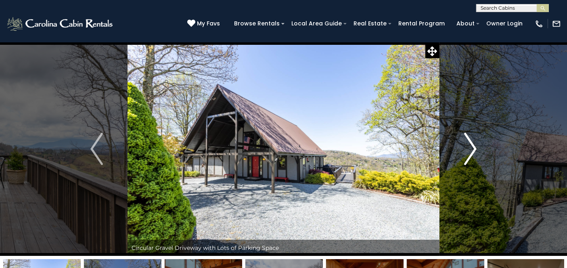
click at [475, 158] on img "Next" at bounding box center [470, 149] width 12 height 32
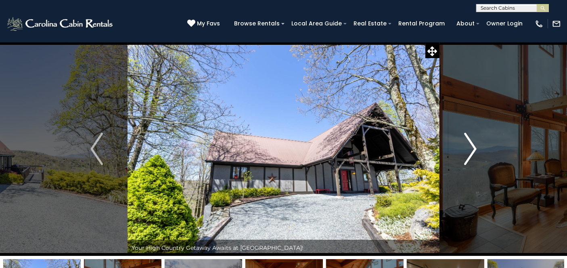
click at [475, 158] on img "Next" at bounding box center [470, 149] width 12 height 32
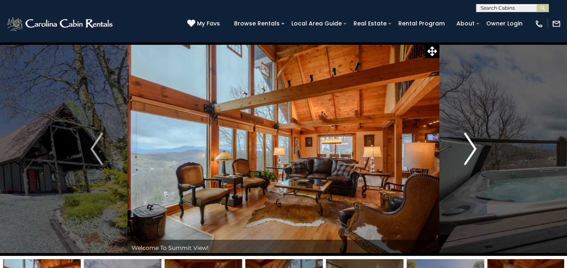
click at [475, 158] on img "Next" at bounding box center [470, 149] width 12 height 32
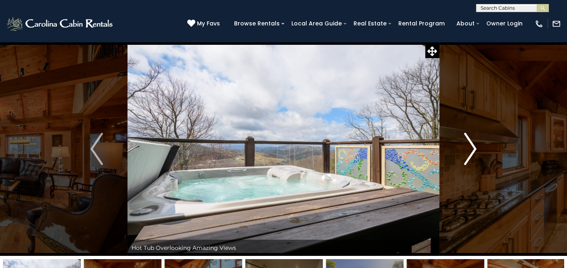
click at [475, 158] on img "Next" at bounding box center [470, 149] width 12 height 32
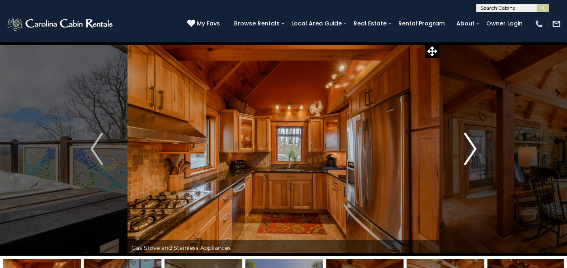
click at [475, 158] on img "Next" at bounding box center [470, 149] width 12 height 32
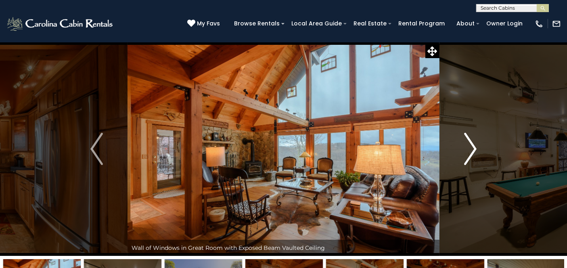
click at [475, 158] on img "Next" at bounding box center [470, 149] width 12 height 32
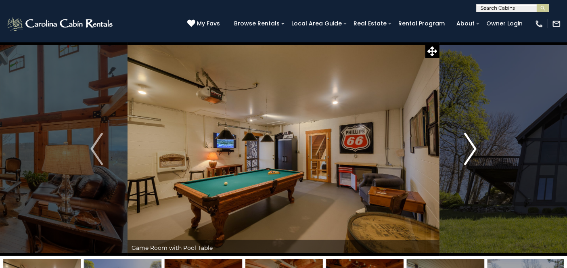
click at [475, 158] on img "Next" at bounding box center [470, 149] width 12 height 32
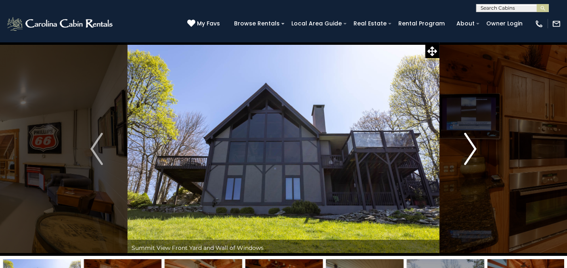
click at [475, 158] on img "Next" at bounding box center [470, 149] width 12 height 32
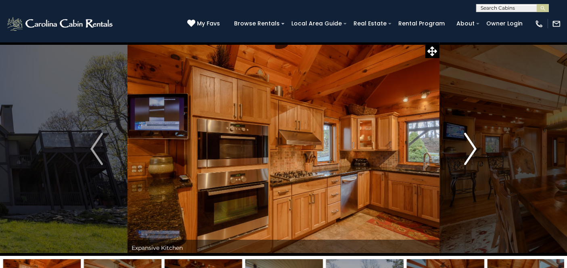
drag, startPoint x: 475, startPoint y: 158, endPoint x: 472, endPoint y: 147, distance: 11.7
click at [472, 147] on img "Next" at bounding box center [470, 149] width 12 height 32
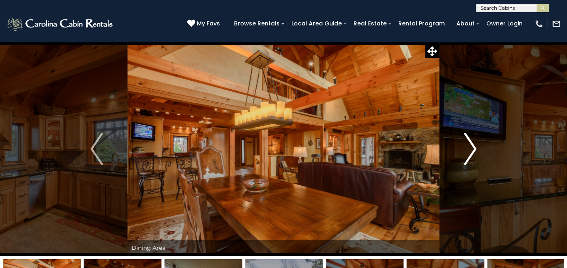
click at [473, 146] on img "Next" at bounding box center [470, 149] width 12 height 32
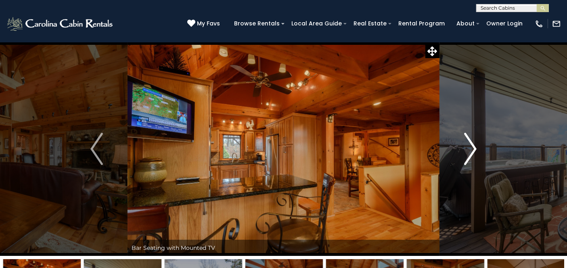
click at [473, 146] on img "Next" at bounding box center [470, 149] width 12 height 32
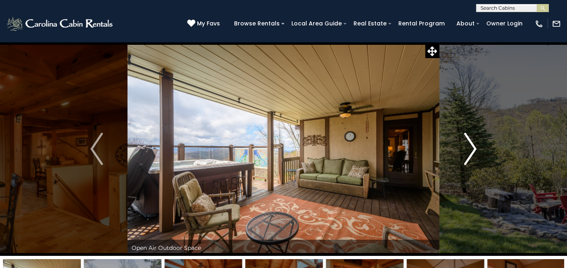
click at [473, 146] on img "Next" at bounding box center [470, 149] width 12 height 32
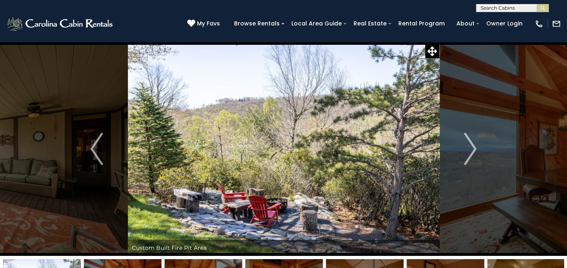
drag, startPoint x: 473, startPoint y: 146, endPoint x: 525, endPoint y: 119, distance: 58.7
click at [482, 149] on button "Next" at bounding box center [471, 149] width 62 height 214
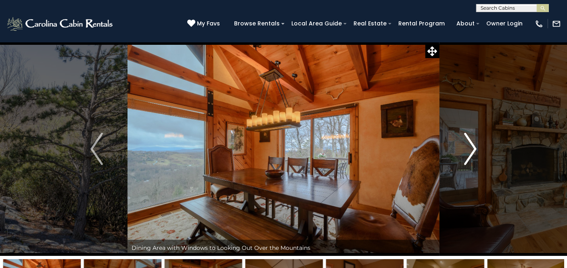
drag, startPoint x: 482, startPoint y: 149, endPoint x: 478, endPoint y: 142, distance: 7.6
click at [478, 142] on button "Next" at bounding box center [471, 149] width 62 height 214
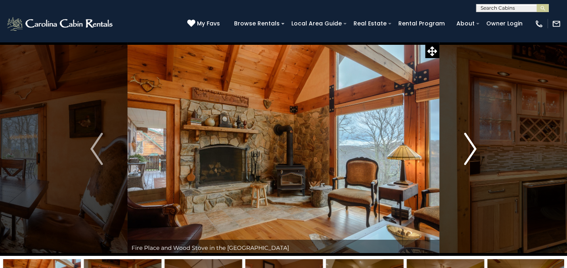
click at [473, 151] on img "Next" at bounding box center [470, 149] width 12 height 32
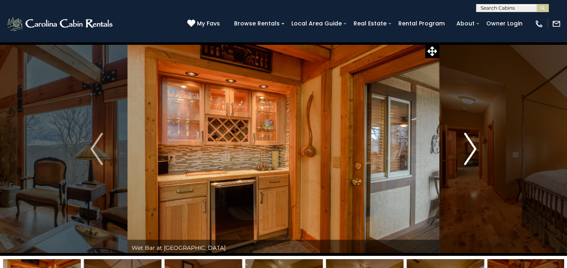
drag, startPoint x: 473, startPoint y: 151, endPoint x: 480, endPoint y: 133, distance: 19.3
click at [480, 133] on button "Next" at bounding box center [471, 149] width 62 height 214
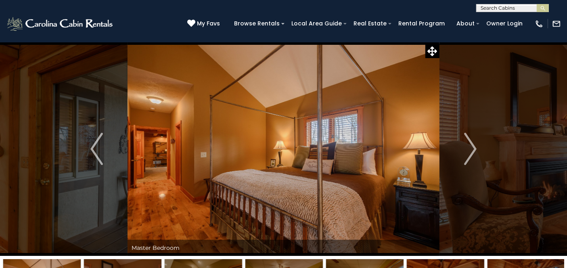
click at [473, 150] on img "Next" at bounding box center [470, 149] width 12 height 32
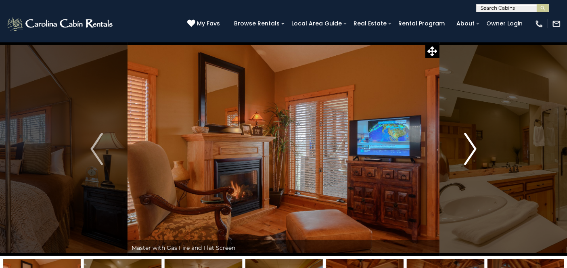
click at [473, 150] on img "Next" at bounding box center [470, 149] width 12 height 32
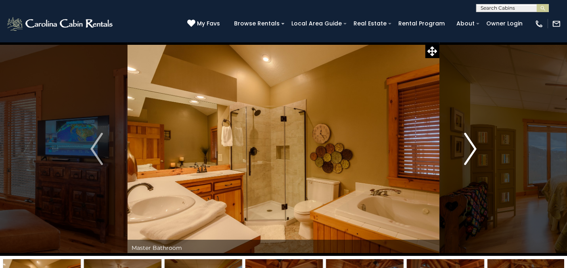
click at [473, 150] on img "Next" at bounding box center [470, 149] width 12 height 32
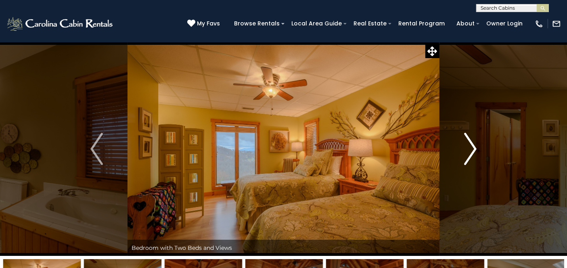
click at [473, 150] on img "Next" at bounding box center [470, 149] width 12 height 32
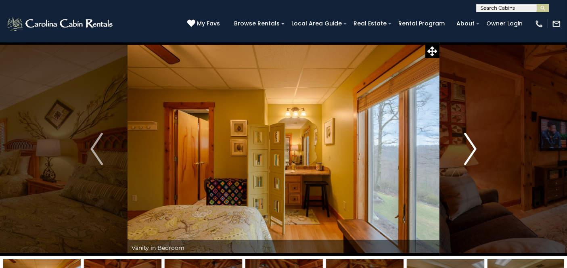
click at [473, 150] on img "Next" at bounding box center [470, 149] width 12 height 32
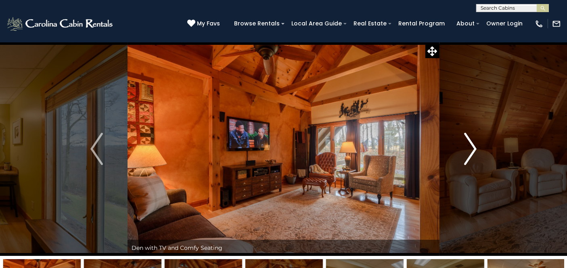
click at [473, 150] on img "Next" at bounding box center [470, 149] width 12 height 32
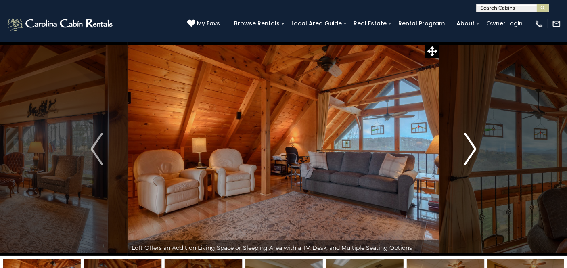
click at [473, 150] on img "Next" at bounding box center [470, 149] width 12 height 32
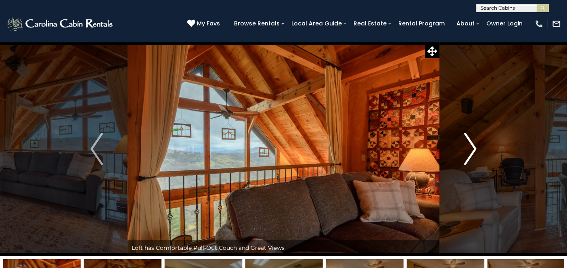
click at [473, 150] on img "Next" at bounding box center [470, 149] width 12 height 32
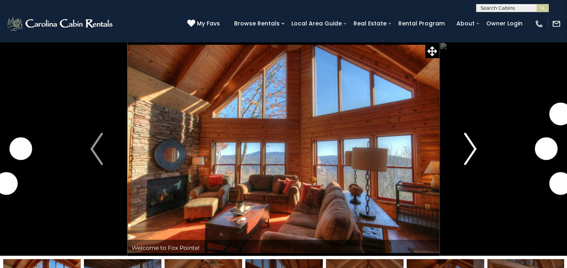
click at [457, 150] on button "Next" at bounding box center [471, 149] width 62 height 214
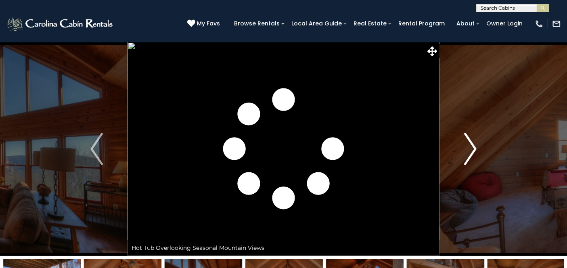
click at [473, 150] on img "Next" at bounding box center [470, 149] width 12 height 32
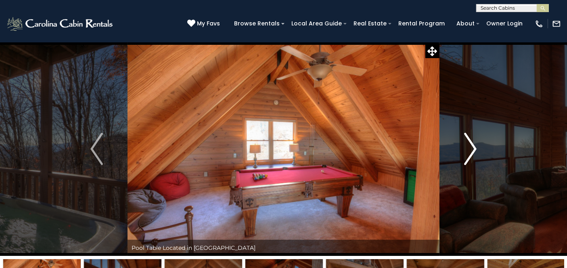
click at [473, 150] on img "Next" at bounding box center [470, 149] width 12 height 32
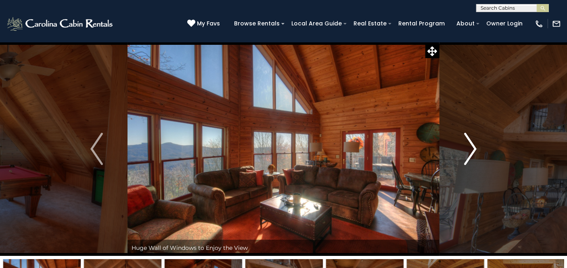
click at [473, 150] on img "Next" at bounding box center [470, 149] width 12 height 32
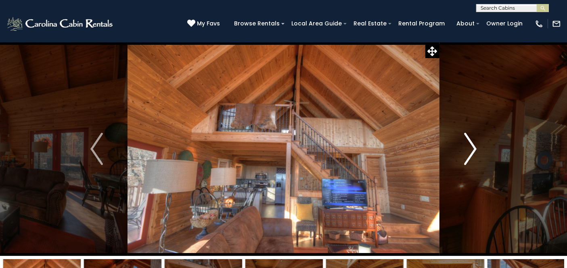
click at [473, 150] on img "Next" at bounding box center [470, 149] width 12 height 32
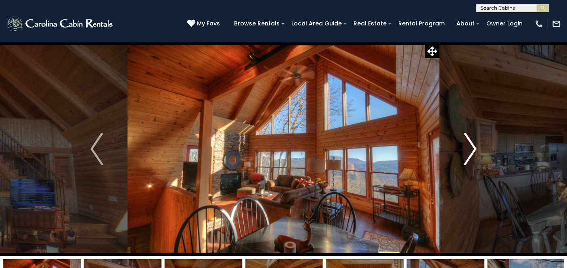
click at [473, 150] on img "Next" at bounding box center [470, 149] width 12 height 32
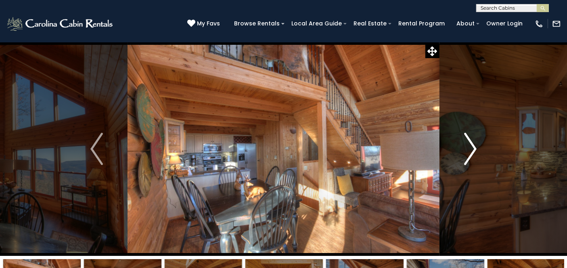
click at [473, 150] on img "Next" at bounding box center [470, 149] width 12 height 32
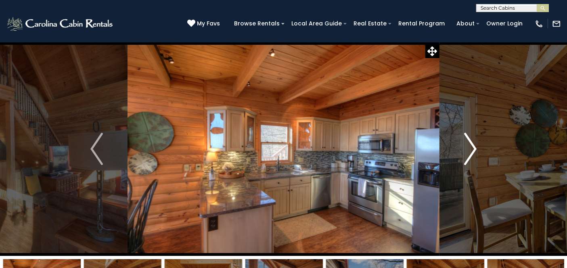
click at [473, 150] on img "Next" at bounding box center [470, 149] width 12 height 32
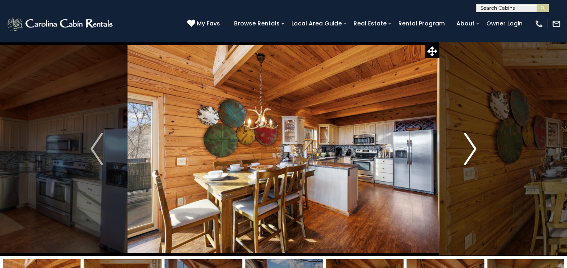
click at [473, 150] on img "Next" at bounding box center [470, 149] width 12 height 32
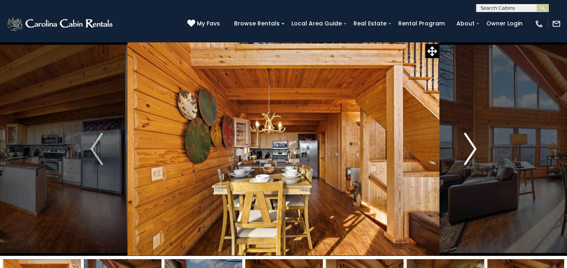
click at [473, 150] on img "Next" at bounding box center [470, 149] width 12 height 32
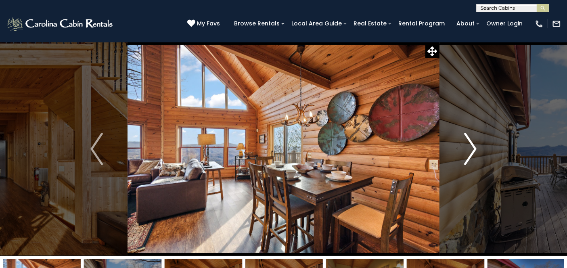
click at [473, 150] on img "Next" at bounding box center [470, 149] width 12 height 32
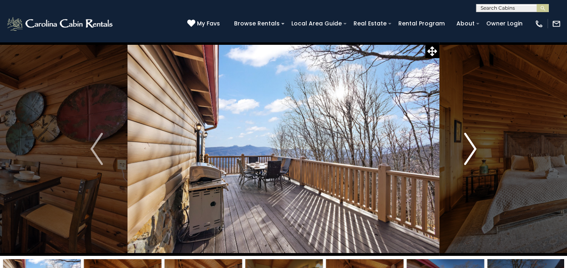
click at [473, 150] on img "Next" at bounding box center [470, 149] width 12 height 32
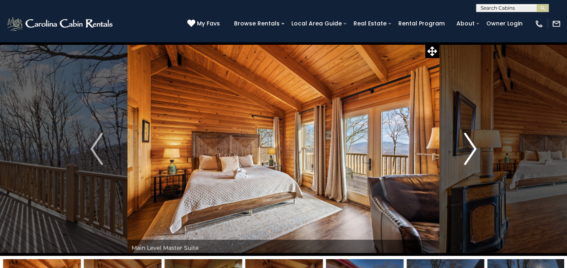
click at [473, 150] on img "Next" at bounding box center [470, 149] width 12 height 32
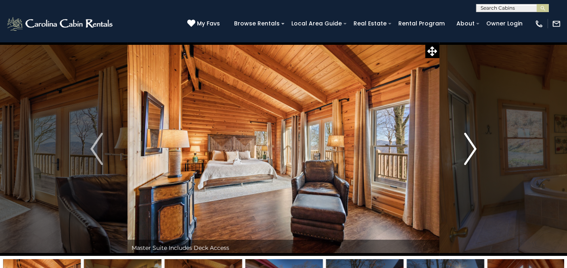
click at [473, 150] on img "Next" at bounding box center [470, 149] width 12 height 32
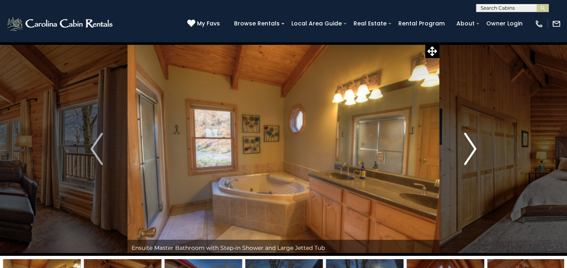
click at [473, 150] on img "Next" at bounding box center [470, 149] width 12 height 32
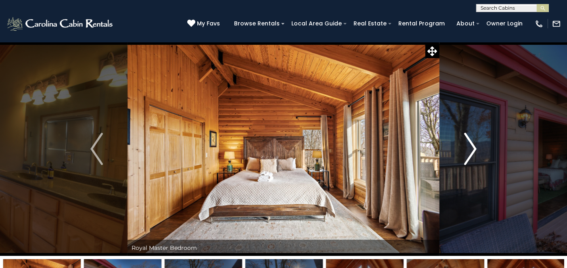
click at [473, 150] on img "Next" at bounding box center [470, 149] width 12 height 32
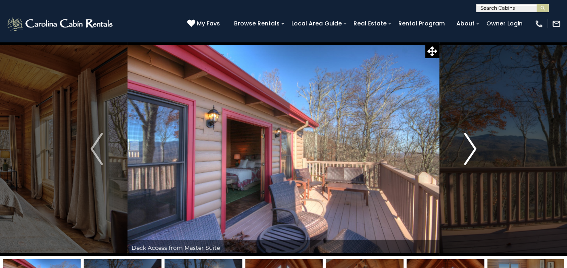
click at [473, 150] on img "Next" at bounding box center [470, 149] width 12 height 32
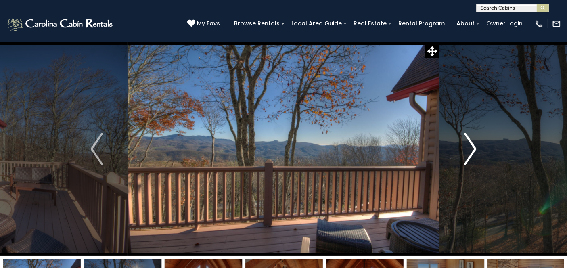
click at [473, 150] on img "Next" at bounding box center [470, 149] width 12 height 32
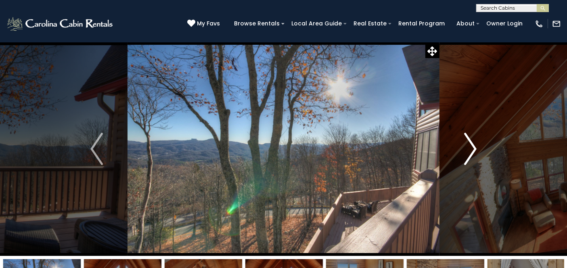
click at [473, 150] on img "Next" at bounding box center [470, 149] width 12 height 32
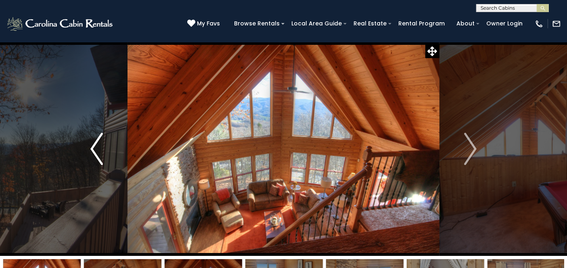
click at [88, 147] on button "Previous" at bounding box center [97, 149] width 62 height 214
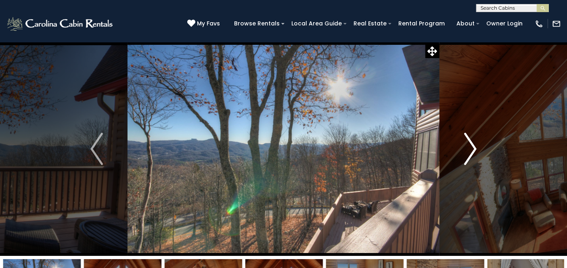
click at [469, 150] on img "Next" at bounding box center [470, 149] width 12 height 32
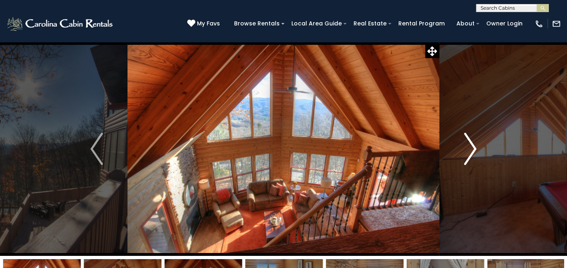
click at [469, 150] on img "Next" at bounding box center [470, 149] width 12 height 32
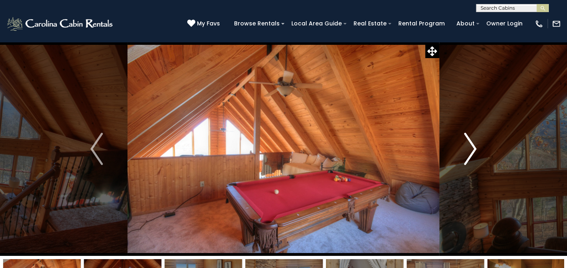
click at [469, 150] on img "Next" at bounding box center [470, 149] width 12 height 32
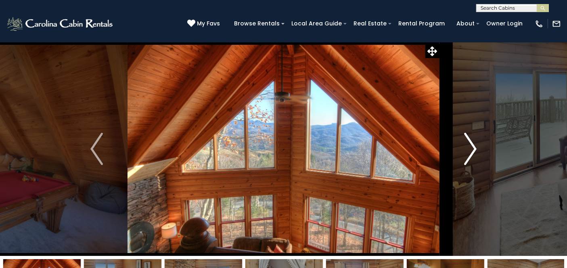
click at [469, 150] on img "Next" at bounding box center [470, 149] width 12 height 32
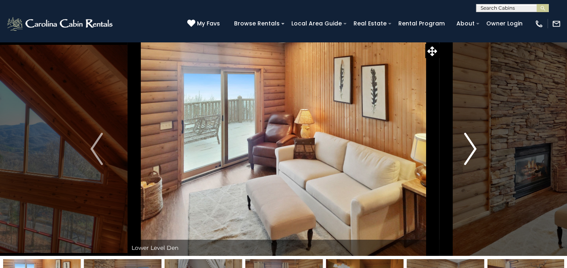
click at [469, 150] on img "Next" at bounding box center [470, 149] width 12 height 32
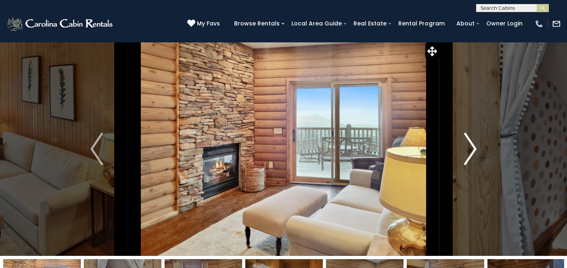
click at [469, 150] on img "Next" at bounding box center [470, 149] width 12 height 32
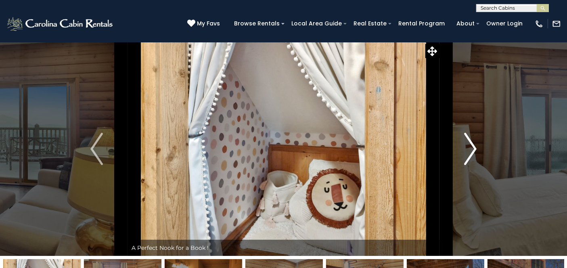
click at [469, 150] on img "Next" at bounding box center [470, 149] width 12 height 32
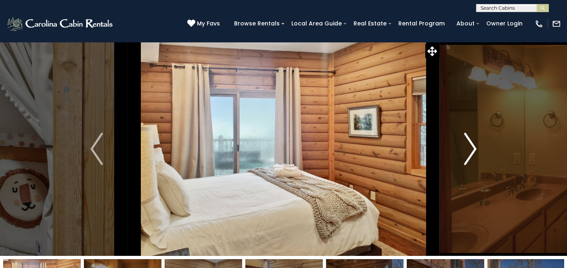
click at [469, 150] on img "Next" at bounding box center [470, 149] width 12 height 32
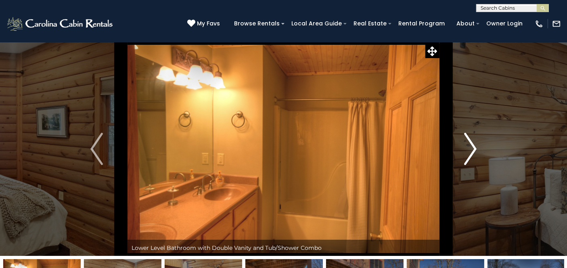
click at [469, 150] on img "Next" at bounding box center [470, 149] width 12 height 32
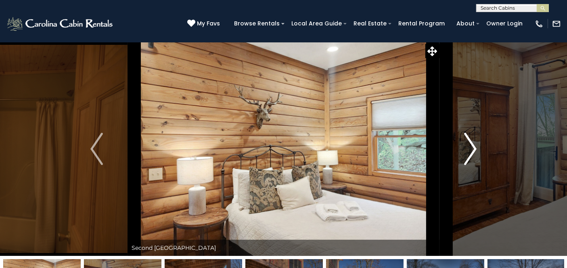
click at [469, 150] on img "Next" at bounding box center [470, 149] width 12 height 32
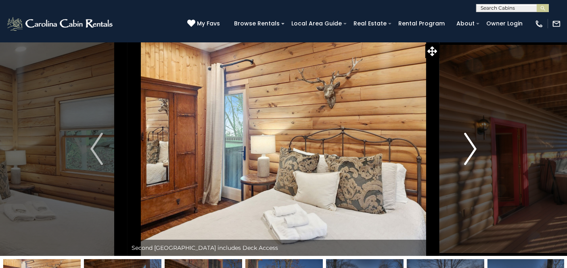
click at [469, 150] on img "Next" at bounding box center [470, 149] width 12 height 32
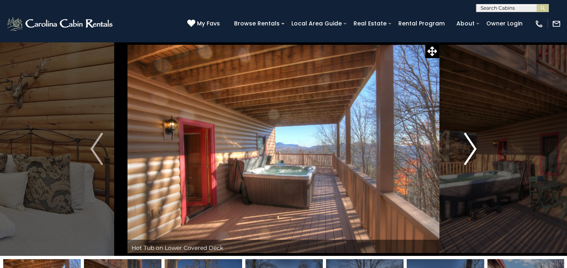
click at [469, 150] on img "Next" at bounding box center [470, 149] width 12 height 32
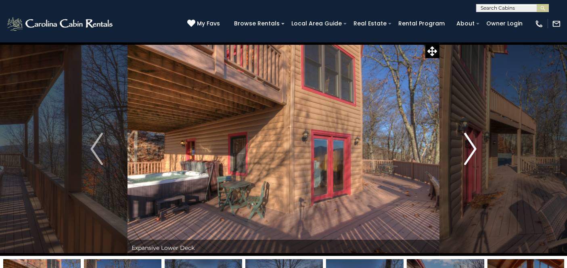
click at [469, 150] on img "Next" at bounding box center [470, 149] width 12 height 32
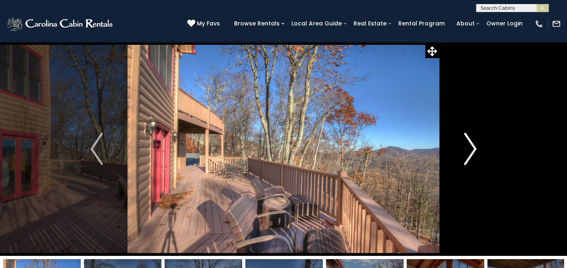
click at [469, 150] on img "Next" at bounding box center [470, 149] width 12 height 32
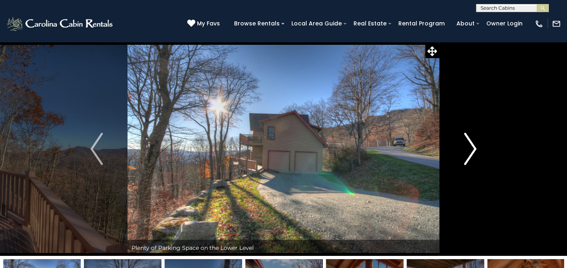
click at [469, 150] on img "Next" at bounding box center [470, 149] width 12 height 32
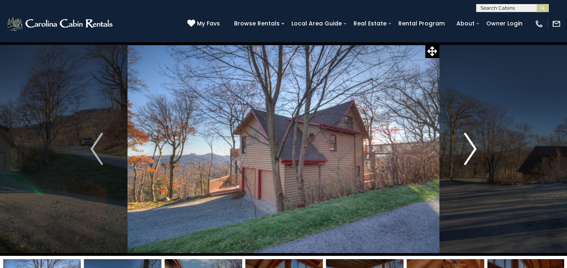
click at [469, 150] on img "Next" at bounding box center [470, 149] width 12 height 32
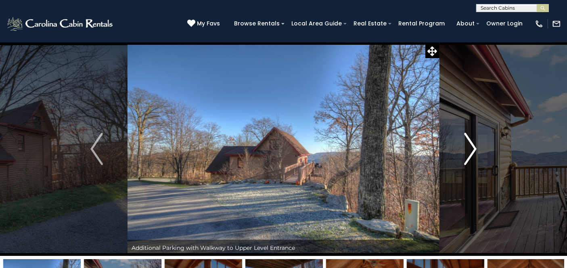
click at [469, 150] on img "Next" at bounding box center [470, 149] width 12 height 32
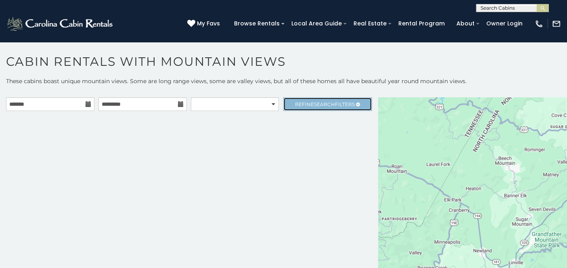
click at [300, 105] on span "Refine Search Filters" at bounding box center [325, 104] width 60 height 6
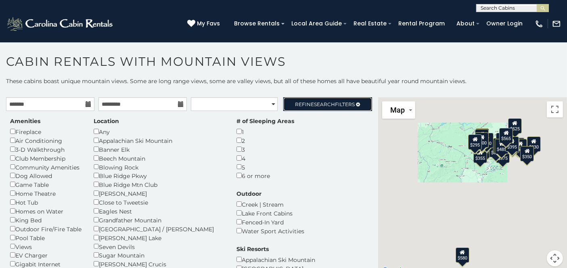
scroll to position [4, 0]
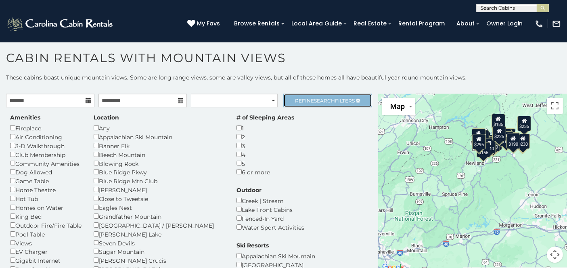
click at [333, 101] on span "Refine Search Filters" at bounding box center [325, 101] width 60 height 6
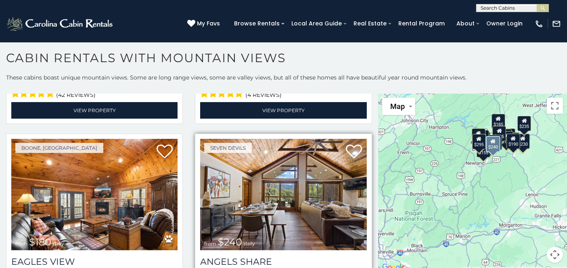
scroll to position [349, 0]
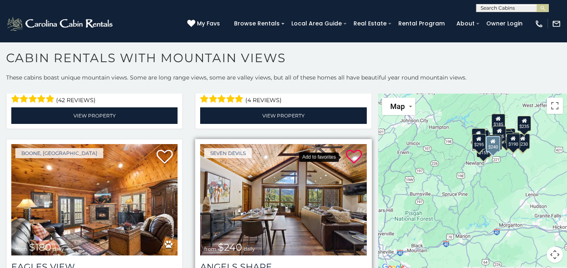
click at [350, 149] on icon at bounding box center [354, 157] width 16 height 16
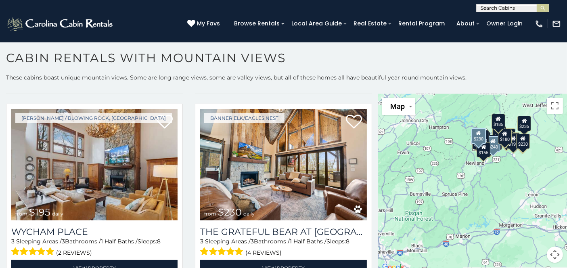
scroll to position [1511, 0]
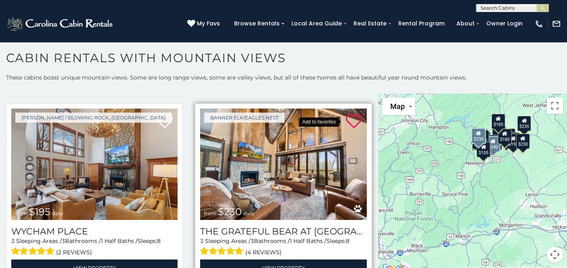
click at [347, 113] on icon at bounding box center [354, 121] width 16 height 16
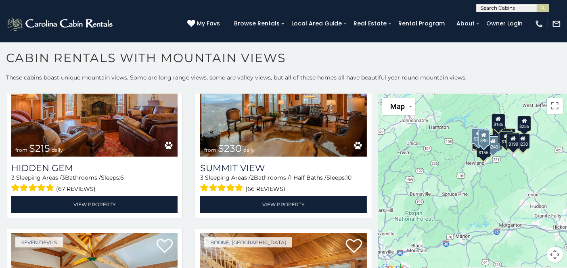
scroll to position [558, 0]
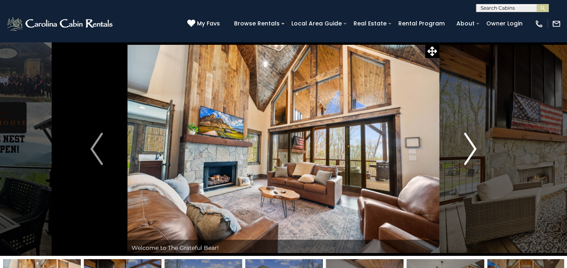
click at [470, 150] on img "Next" at bounding box center [470, 149] width 12 height 32
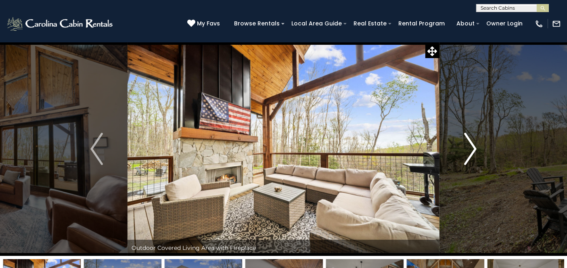
click at [470, 150] on img "Next" at bounding box center [470, 149] width 12 height 32
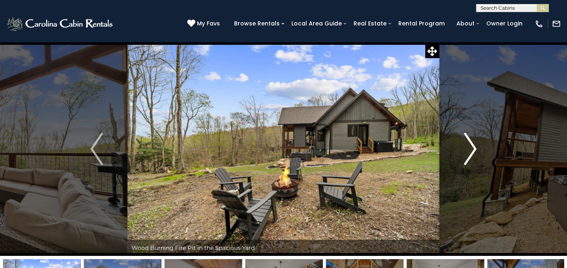
click at [470, 150] on img "Next" at bounding box center [470, 149] width 12 height 32
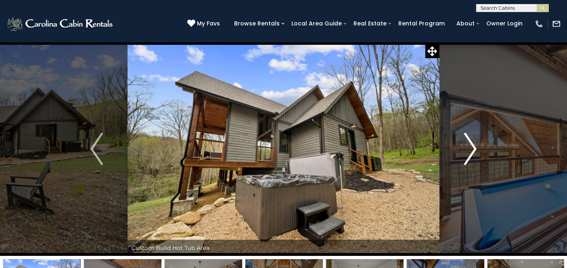
click at [470, 150] on img "Next" at bounding box center [470, 149] width 12 height 32
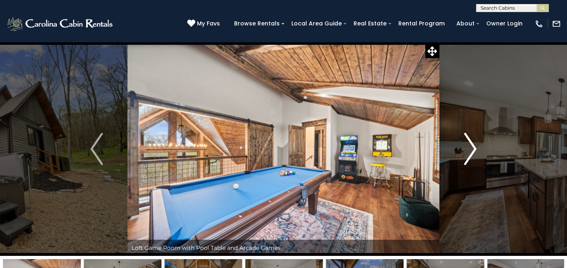
click at [470, 150] on img "Next" at bounding box center [470, 149] width 12 height 32
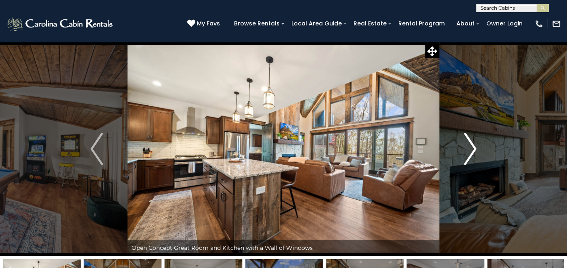
click at [470, 150] on img "Next" at bounding box center [470, 149] width 12 height 32
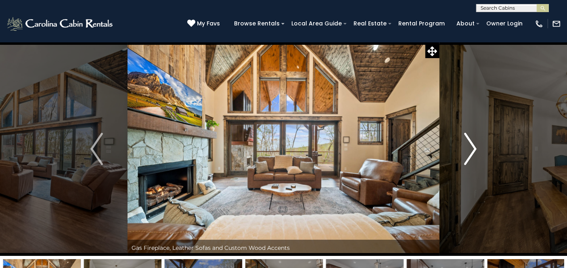
click at [470, 150] on img "Next" at bounding box center [470, 149] width 12 height 32
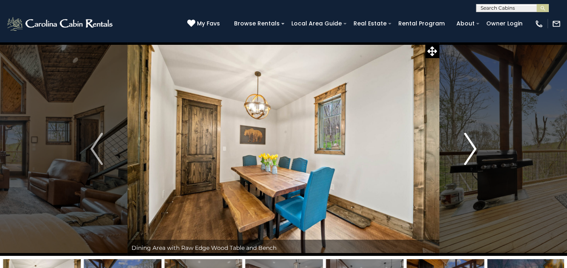
click at [470, 150] on img "Next" at bounding box center [470, 149] width 12 height 32
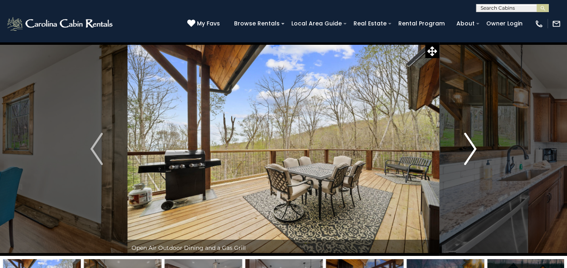
click at [470, 150] on img "Next" at bounding box center [470, 149] width 12 height 32
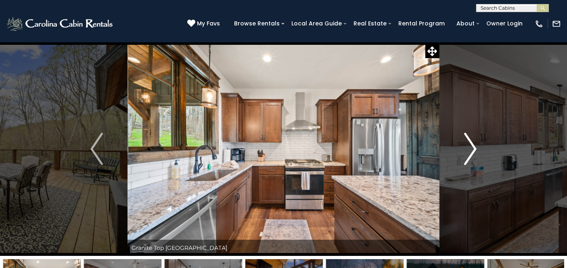
click at [470, 150] on img "Next" at bounding box center [470, 149] width 12 height 32
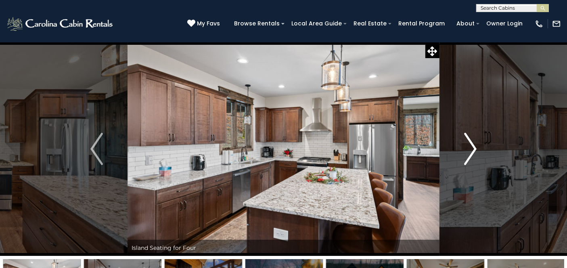
click at [470, 150] on img "Next" at bounding box center [470, 149] width 12 height 32
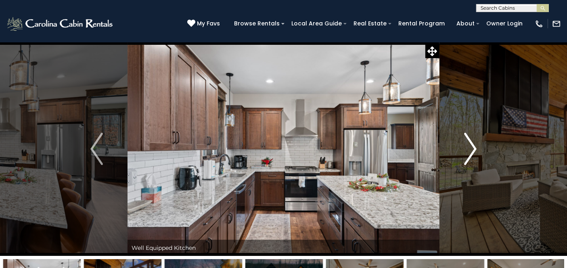
click at [470, 150] on img "Next" at bounding box center [470, 149] width 12 height 32
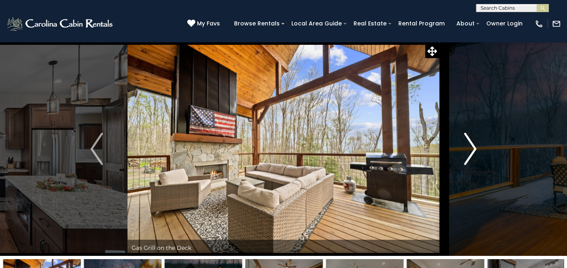
click at [470, 150] on img "Next" at bounding box center [470, 149] width 12 height 32
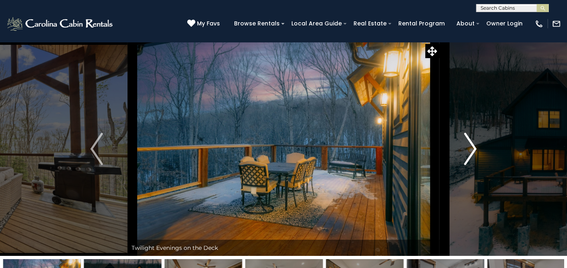
click at [470, 150] on img "Next" at bounding box center [470, 149] width 12 height 32
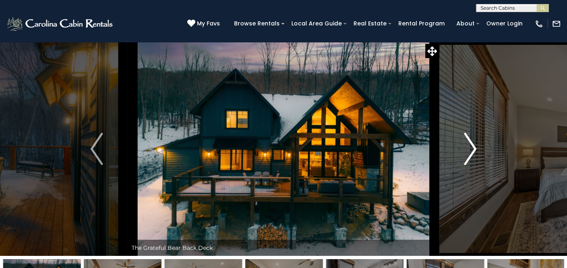
click at [470, 150] on img "Next" at bounding box center [470, 149] width 12 height 32
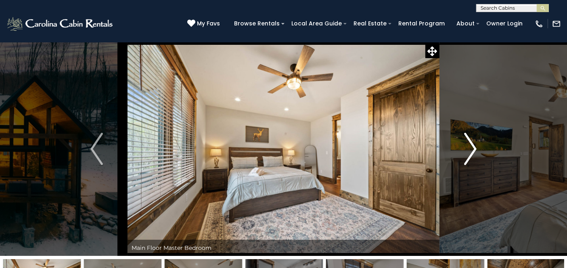
click at [470, 150] on img "Next" at bounding box center [470, 149] width 12 height 32
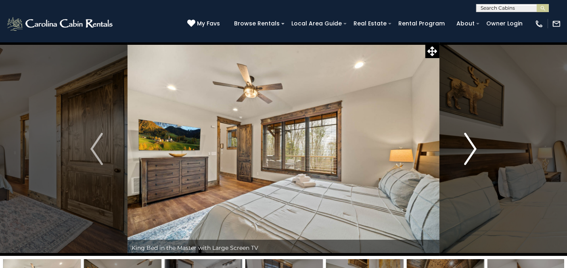
click at [470, 150] on img "Next" at bounding box center [470, 149] width 12 height 32
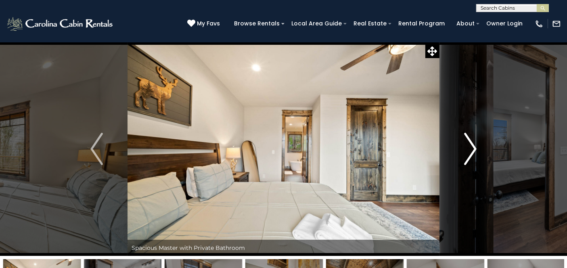
click at [470, 150] on img "Next" at bounding box center [470, 149] width 12 height 32
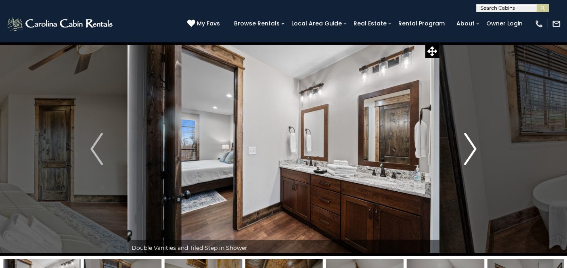
click at [470, 150] on img "Next" at bounding box center [470, 149] width 12 height 32
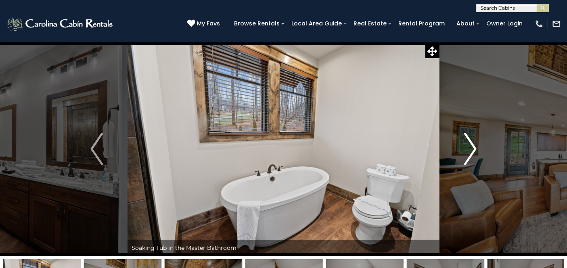
click at [470, 150] on img "Next" at bounding box center [470, 149] width 12 height 32
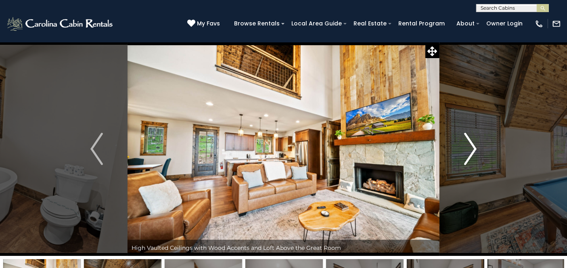
click at [470, 150] on img "Next" at bounding box center [470, 149] width 12 height 32
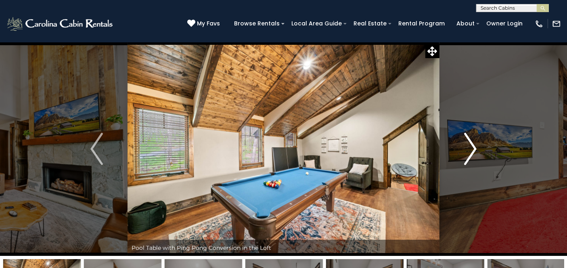
click at [470, 150] on img "Next" at bounding box center [470, 149] width 12 height 32
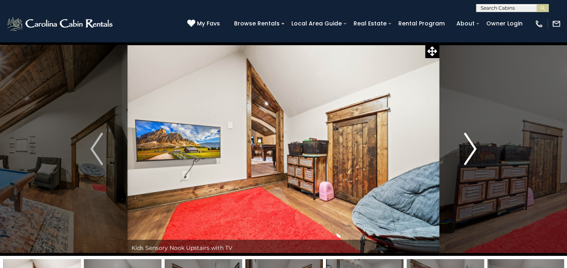
click at [470, 150] on img "Next" at bounding box center [470, 149] width 12 height 32
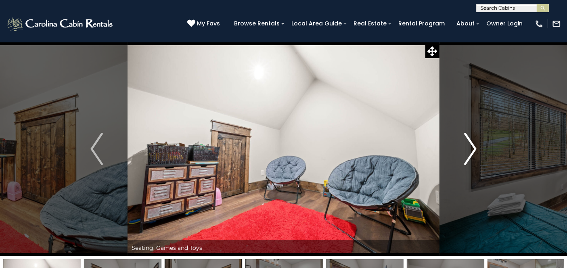
click at [470, 150] on img "Next" at bounding box center [470, 149] width 12 height 32
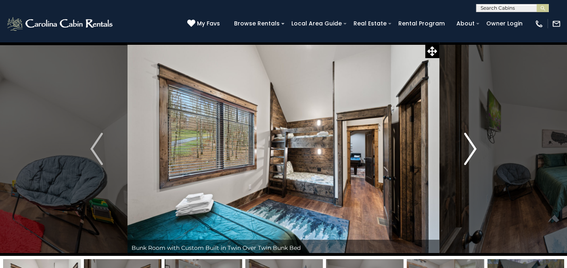
click at [470, 150] on img "Next" at bounding box center [470, 149] width 12 height 32
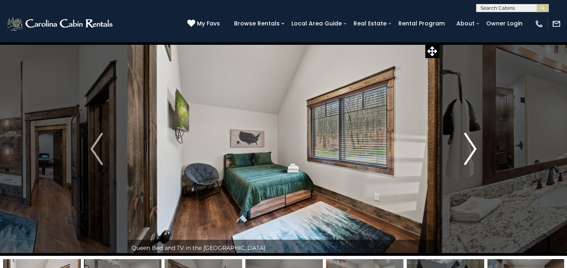
click at [470, 150] on img "Next" at bounding box center [470, 149] width 12 height 32
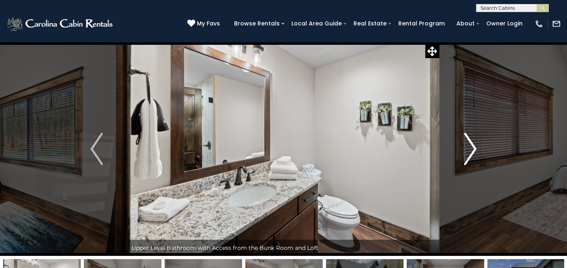
click at [470, 150] on img "Next" at bounding box center [470, 149] width 12 height 32
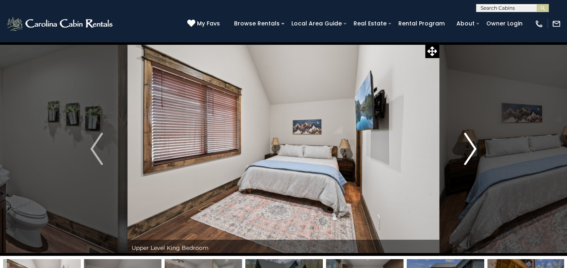
click at [470, 150] on img "Next" at bounding box center [470, 149] width 12 height 32
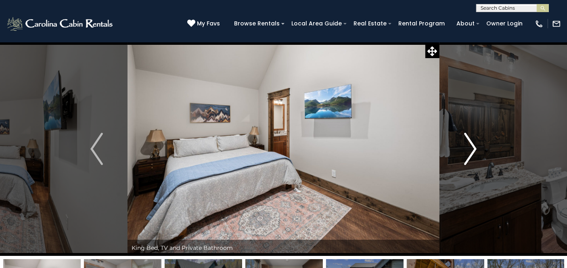
click at [470, 150] on img "Next" at bounding box center [470, 149] width 12 height 32
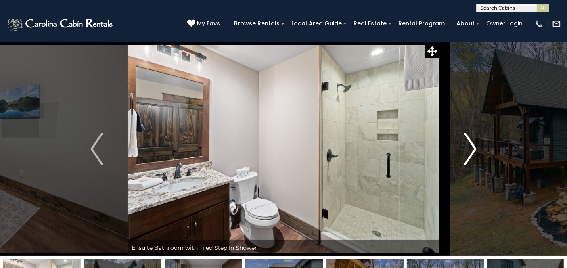
click at [470, 150] on img "Next" at bounding box center [470, 149] width 12 height 32
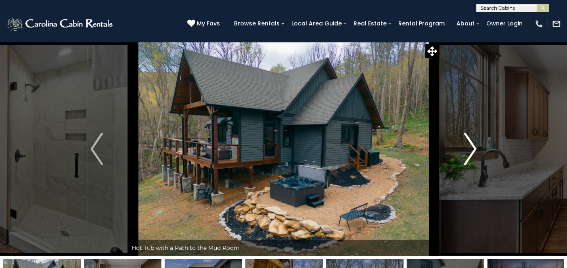
click at [470, 150] on img "Next" at bounding box center [470, 149] width 12 height 32
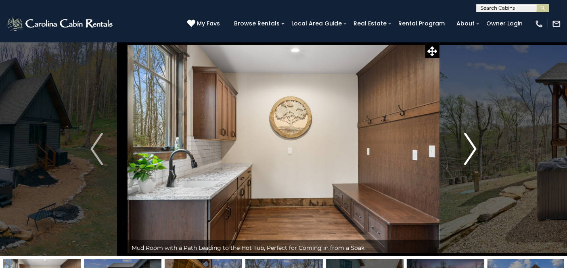
click at [473, 151] on img "Next" at bounding box center [470, 149] width 12 height 32
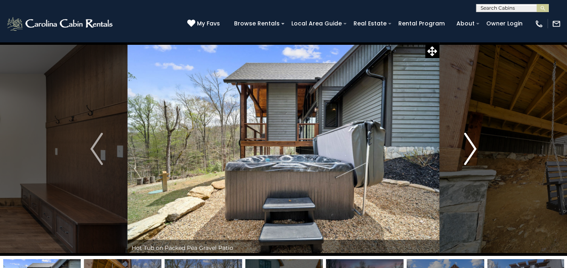
click at [474, 153] on img "Next" at bounding box center [470, 149] width 12 height 32
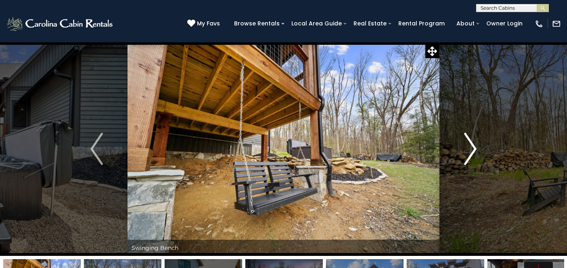
click at [474, 154] on img "Next" at bounding box center [470, 149] width 12 height 32
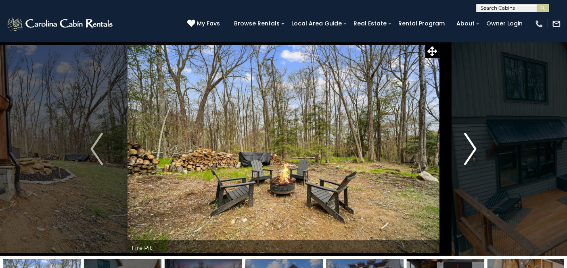
click at [474, 154] on img "Next" at bounding box center [470, 149] width 12 height 32
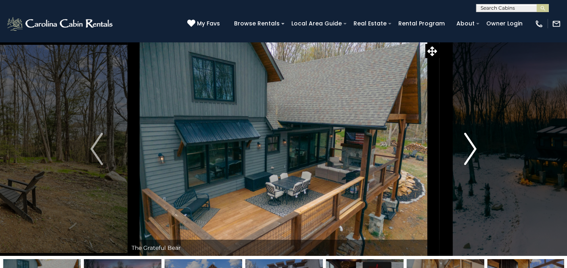
click at [474, 155] on img "Next" at bounding box center [470, 149] width 12 height 32
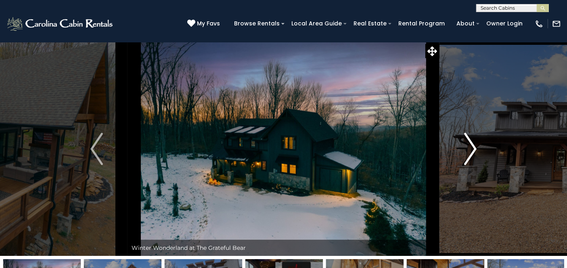
click at [474, 155] on img "Next" at bounding box center [470, 149] width 12 height 32
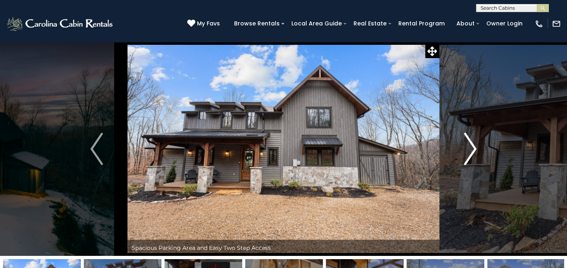
click at [474, 155] on img "Next" at bounding box center [470, 149] width 12 height 32
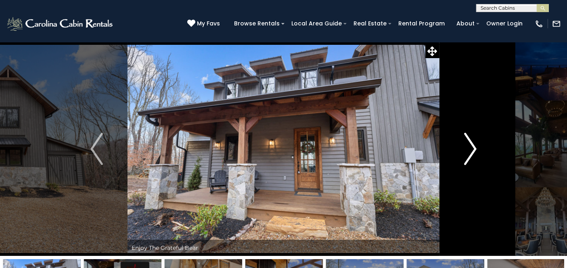
click at [474, 155] on img "Next" at bounding box center [470, 149] width 12 height 32
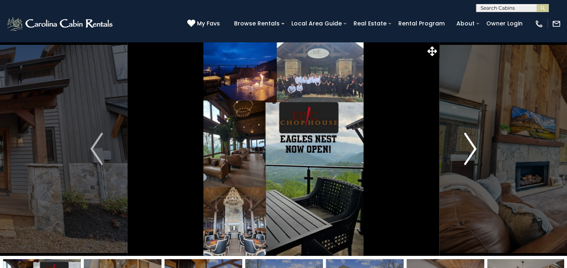
click at [475, 159] on img "Next" at bounding box center [470, 149] width 12 height 32
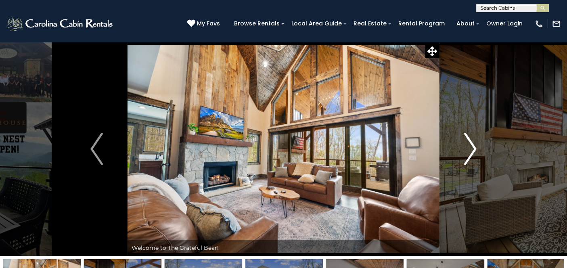
click at [475, 159] on img "Next" at bounding box center [470, 149] width 12 height 32
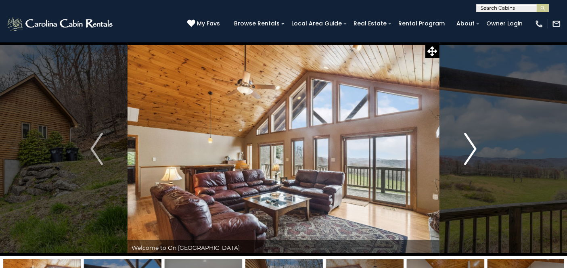
click at [458, 154] on button "Next" at bounding box center [471, 149] width 62 height 214
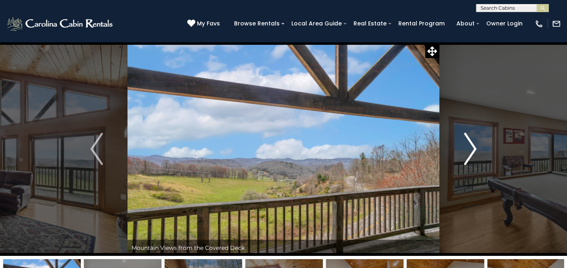
click at [458, 154] on button "Next" at bounding box center [471, 149] width 62 height 214
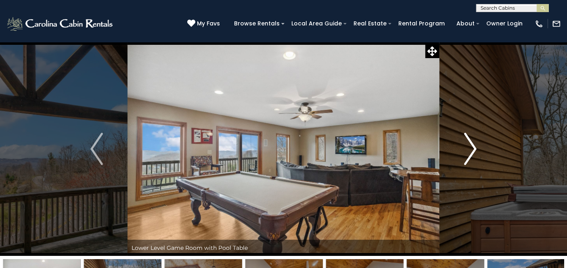
click at [458, 154] on button "Next" at bounding box center [471, 149] width 62 height 214
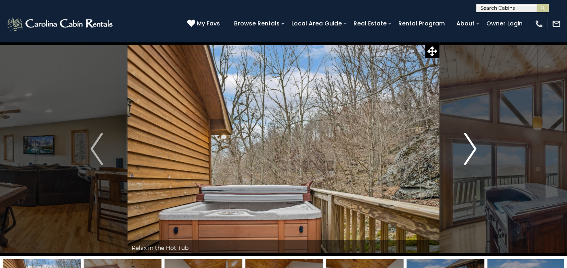
click at [458, 154] on button "Next" at bounding box center [471, 149] width 62 height 214
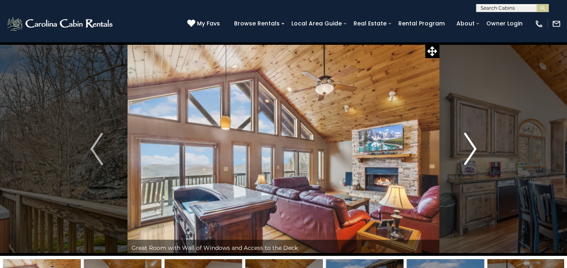
click at [474, 154] on img "Next" at bounding box center [470, 149] width 12 height 32
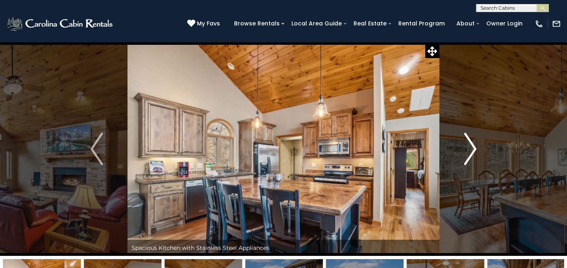
click at [474, 154] on img "Next" at bounding box center [470, 149] width 12 height 32
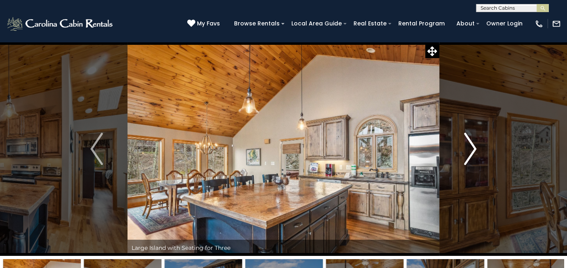
click at [474, 154] on img "Next" at bounding box center [470, 149] width 12 height 32
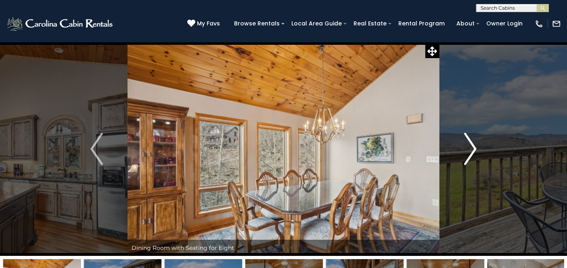
click at [474, 154] on img "Next" at bounding box center [470, 149] width 12 height 32
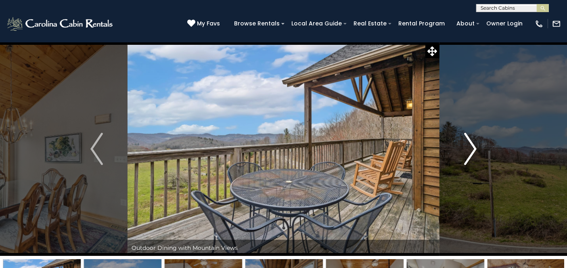
click at [474, 154] on img "Next" at bounding box center [470, 149] width 12 height 32
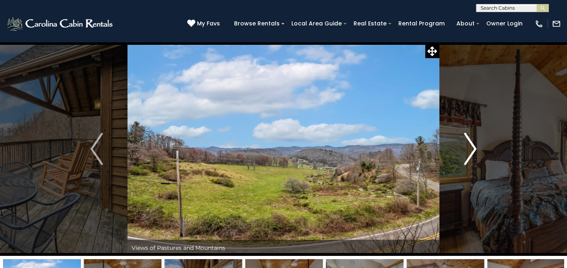
click at [474, 154] on img "Next" at bounding box center [470, 149] width 12 height 32
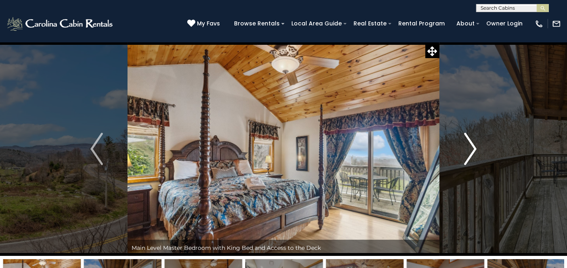
click at [474, 154] on img "Next" at bounding box center [470, 149] width 12 height 32
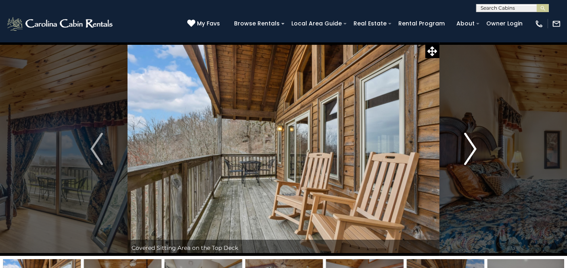
click at [474, 154] on img "Next" at bounding box center [470, 149] width 12 height 32
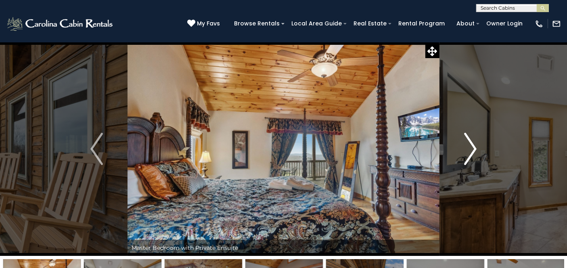
click at [474, 154] on img "Next" at bounding box center [470, 149] width 12 height 32
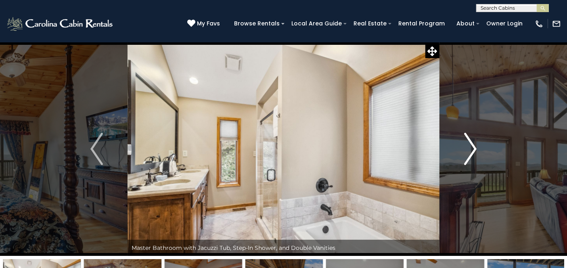
click at [474, 154] on img "Next" at bounding box center [470, 149] width 12 height 32
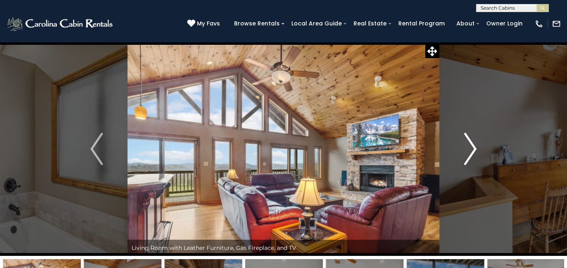
click at [474, 154] on img "Next" at bounding box center [470, 149] width 12 height 32
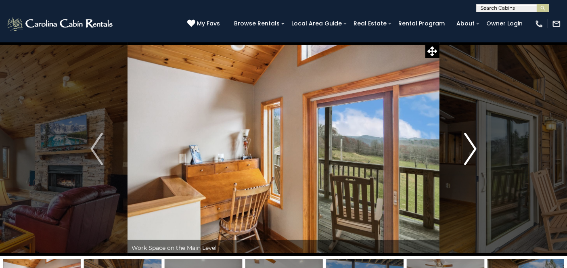
click at [474, 154] on img "Next" at bounding box center [470, 149] width 12 height 32
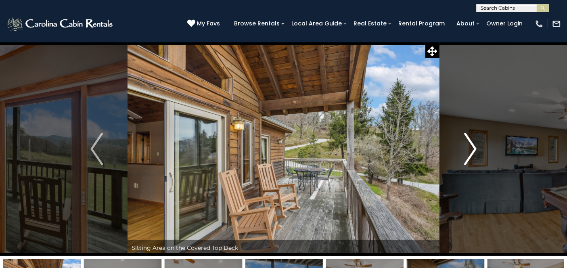
click at [474, 154] on img "Next" at bounding box center [470, 149] width 12 height 32
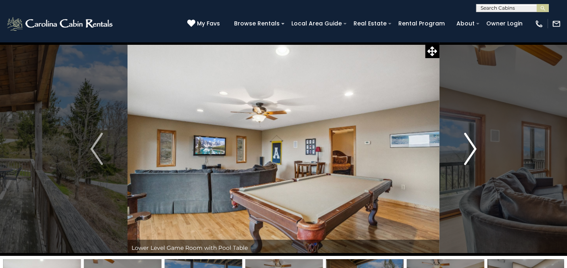
click at [474, 154] on img "Next" at bounding box center [470, 149] width 12 height 32
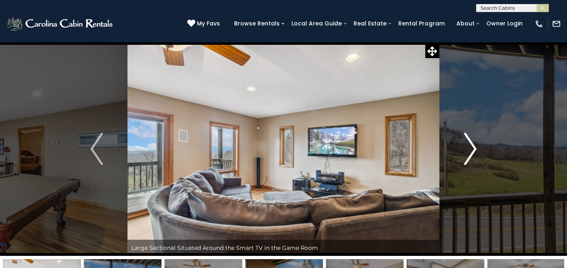
click at [474, 154] on img "Next" at bounding box center [470, 149] width 12 height 32
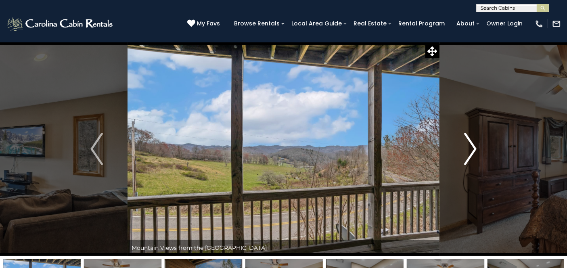
click at [474, 154] on img "Next" at bounding box center [470, 149] width 12 height 32
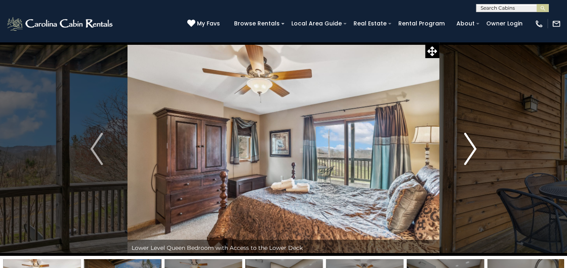
click at [474, 154] on img "Next" at bounding box center [470, 149] width 12 height 32
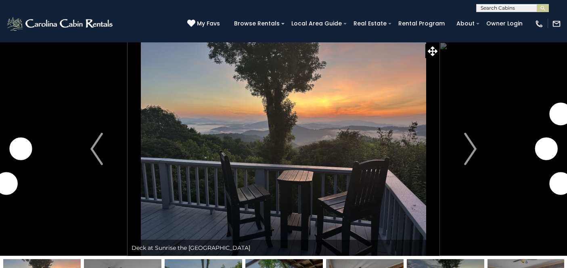
click at [470, 149] on img "Next" at bounding box center [470, 149] width 12 height 32
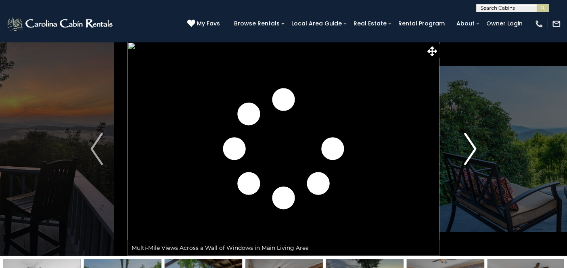
click at [470, 149] on img "Next" at bounding box center [470, 149] width 12 height 32
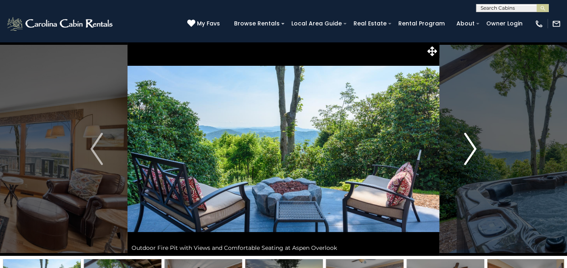
click at [470, 149] on img "Next" at bounding box center [470, 149] width 12 height 32
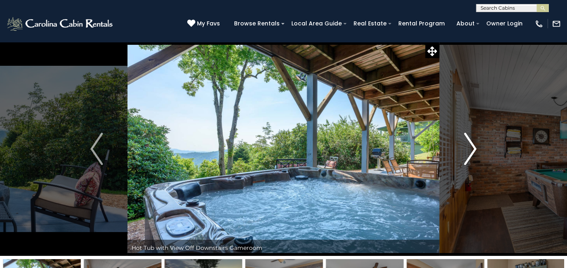
click at [470, 149] on img "Next" at bounding box center [470, 149] width 12 height 32
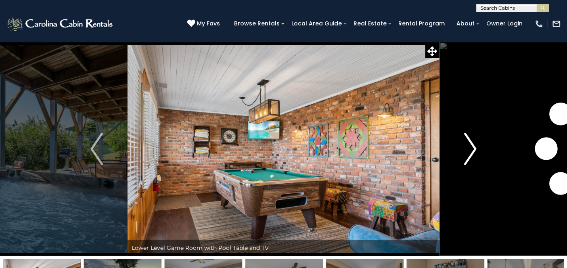
click at [470, 149] on img "Next" at bounding box center [470, 149] width 12 height 32
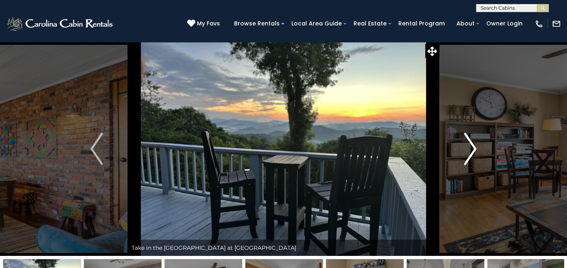
click at [470, 149] on img "Next" at bounding box center [470, 149] width 12 height 32
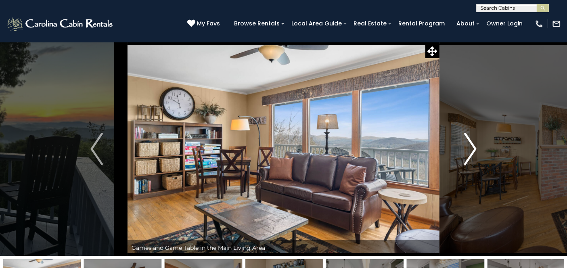
click at [470, 149] on img "Next" at bounding box center [470, 149] width 12 height 32
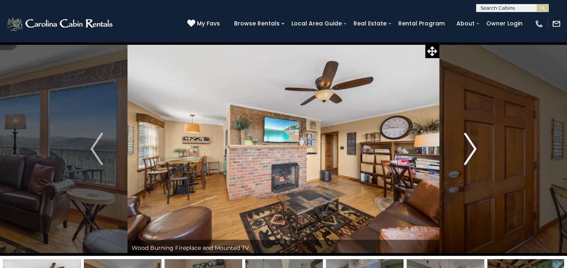
click at [470, 149] on img "Next" at bounding box center [470, 149] width 12 height 32
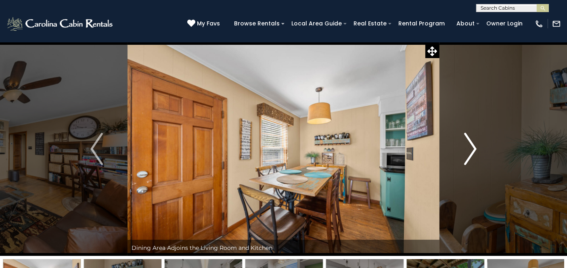
click at [470, 149] on img "Next" at bounding box center [470, 149] width 12 height 32
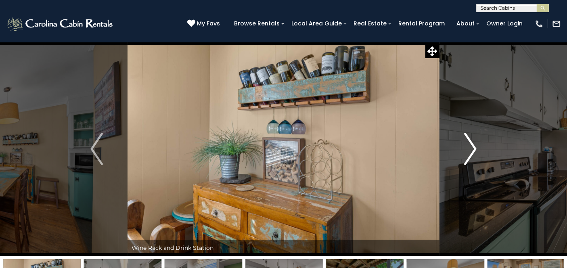
click at [470, 149] on img "Next" at bounding box center [470, 149] width 12 height 32
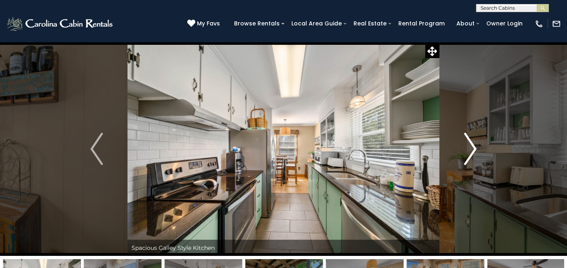
click at [470, 149] on img "Next" at bounding box center [470, 149] width 12 height 32
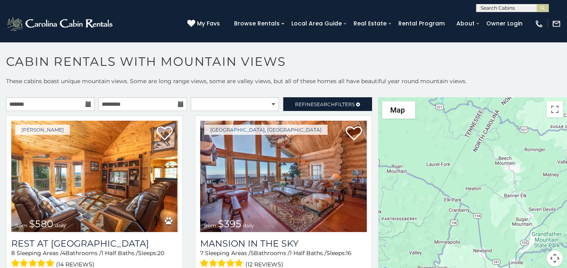
scroll to position [4, 0]
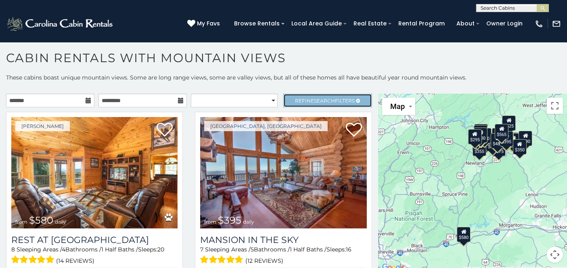
click at [314, 100] on span "Search" at bounding box center [324, 101] width 21 height 6
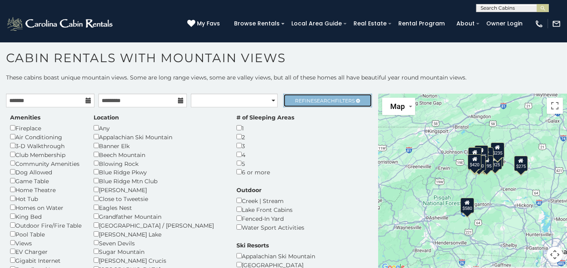
click at [326, 101] on span "Search" at bounding box center [324, 101] width 21 height 6
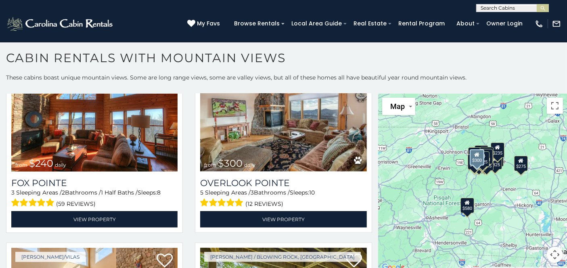
scroll to position [948, 0]
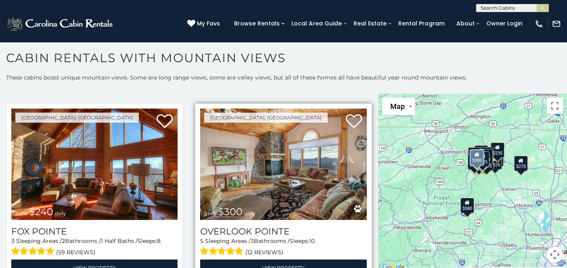
click at [267, 153] on img at bounding box center [283, 164] width 166 height 111
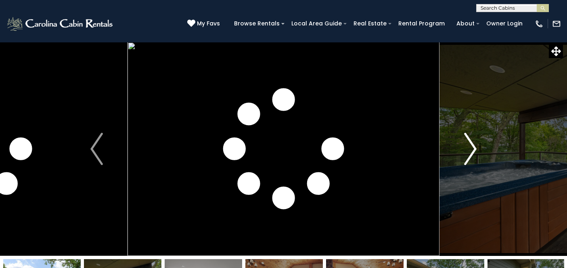
drag, startPoint x: 0, startPoint y: 0, endPoint x: 474, endPoint y: 151, distance: 497.5
click at [474, 151] on img "Next" at bounding box center [470, 149] width 12 height 32
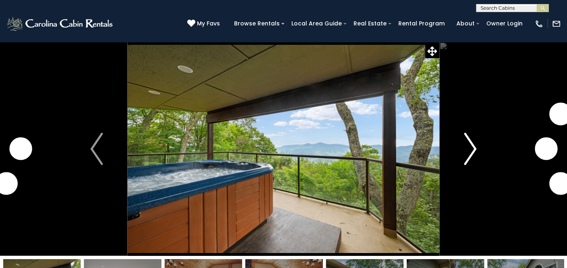
click at [474, 151] on img "Next" at bounding box center [470, 149] width 12 height 32
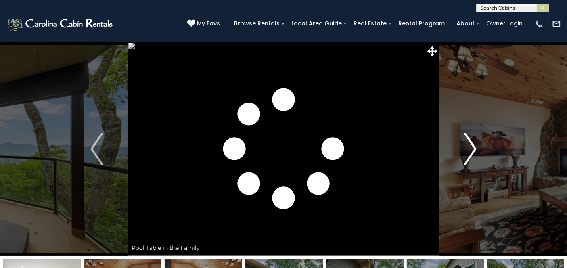
click at [474, 151] on img "Next" at bounding box center [470, 149] width 12 height 32
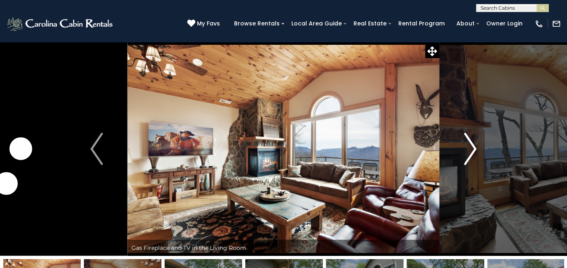
click at [474, 151] on img "Next" at bounding box center [470, 149] width 12 height 32
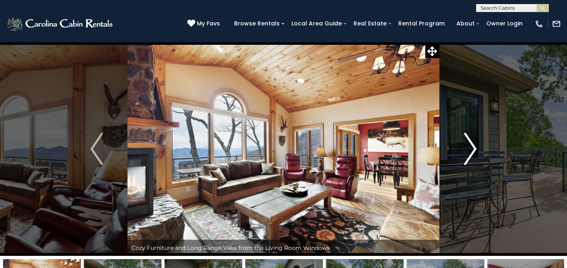
click at [474, 151] on img "Next" at bounding box center [470, 149] width 12 height 32
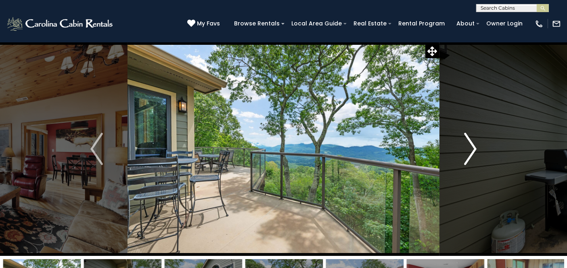
click at [474, 151] on img "Next" at bounding box center [470, 149] width 12 height 32
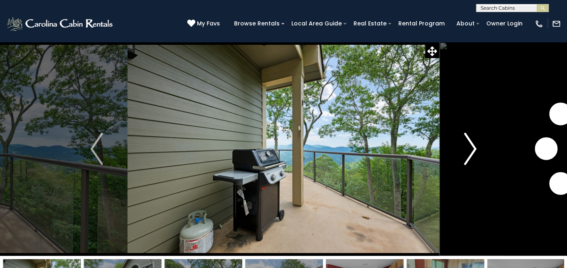
click at [474, 151] on img "Next" at bounding box center [470, 149] width 12 height 32
